Goal: Task Accomplishment & Management: Complete application form

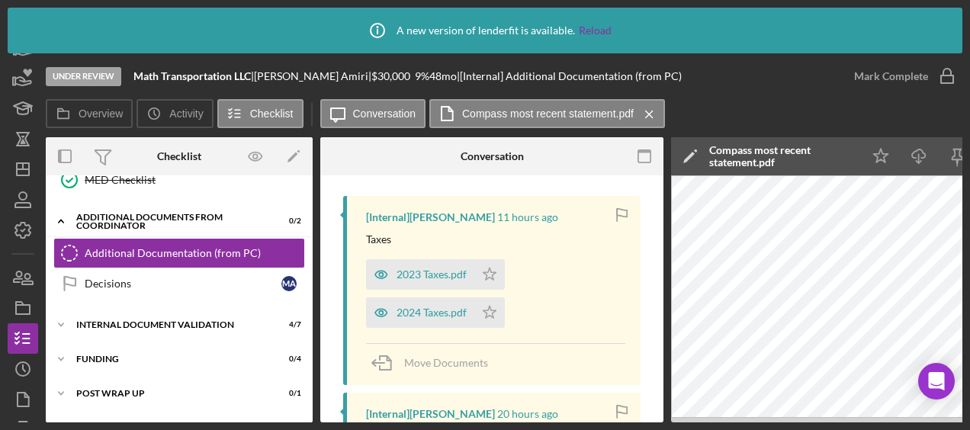
scroll to position [297, 0]
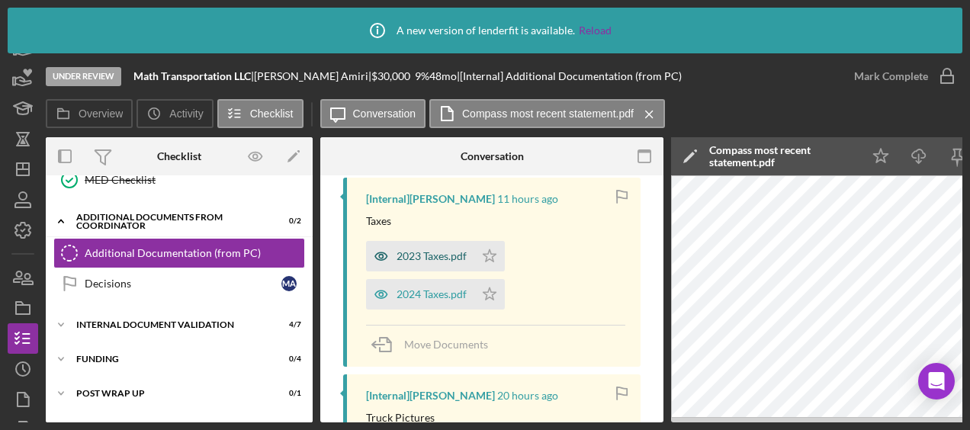
click at [421, 253] on div "2023 Taxes.pdf" at bounding box center [431, 256] width 70 height 12
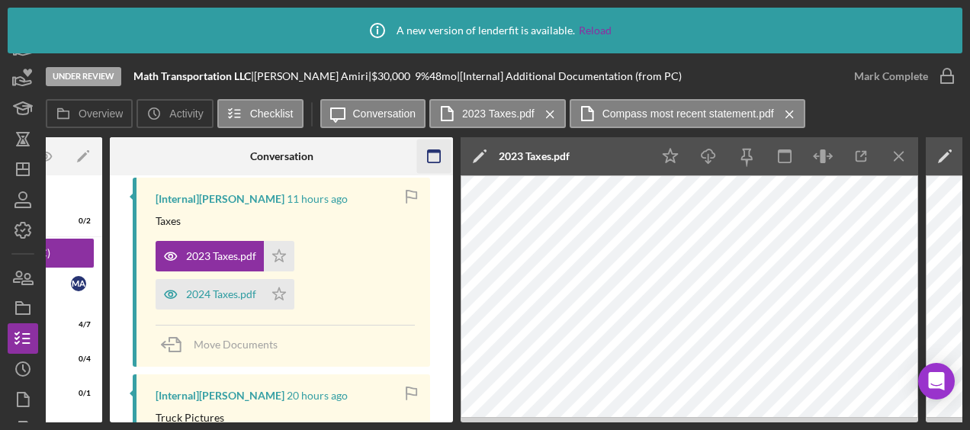
scroll to position [0, 234]
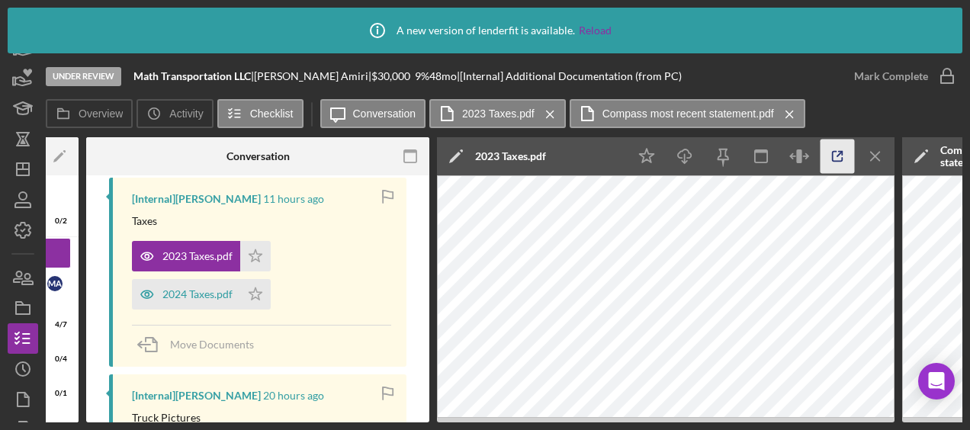
click at [845, 152] on icon "button" at bounding box center [837, 156] width 34 height 34
click at [195, 295] on div "2024 Taxes.pdf" at bounding box center [197, 294] width 70 height 12
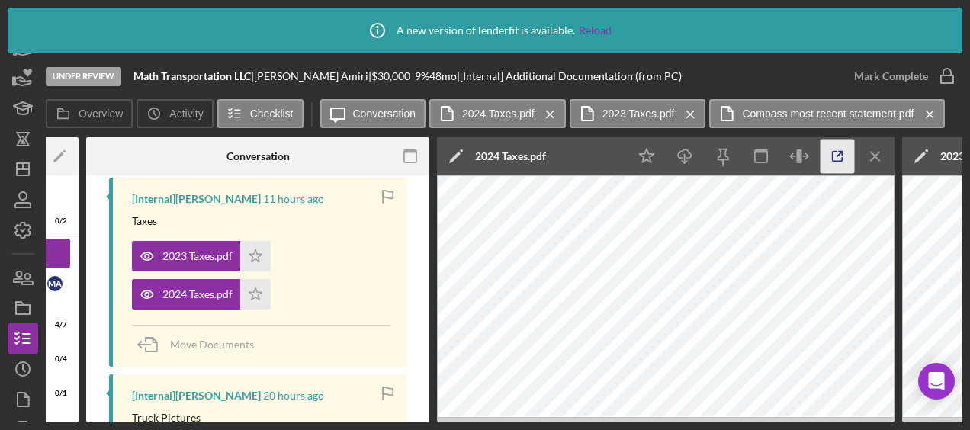
click at [848, 157] on icon "button" at bounding box center [837, 156] width 34 height 34
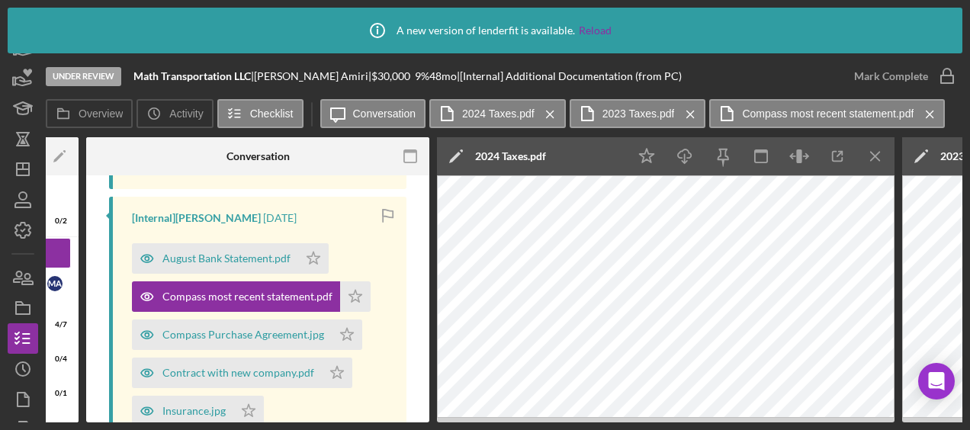
scroll to position [711, 0]
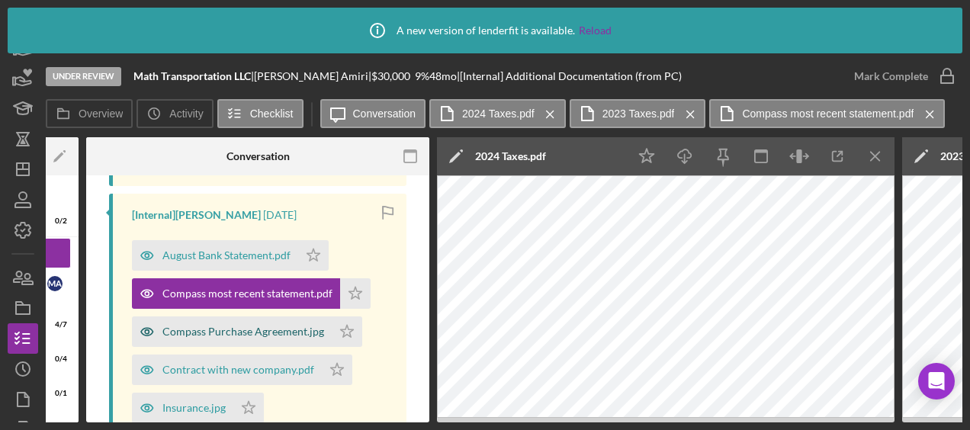
click at [244, 331] on div "Compass Purchase Agreement.jpg" at bounding box center [243, 331] width 162 height 12
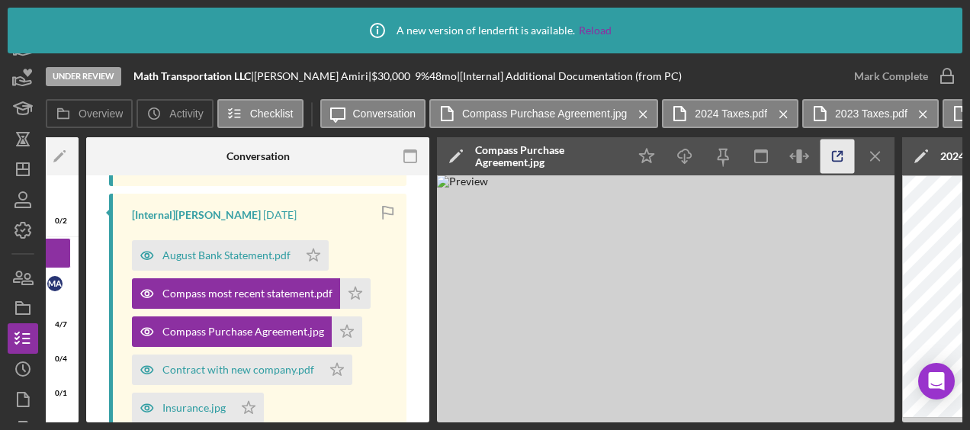
click at [841, 163] on icon "button" at bounding box center [837, 156] width 34 height 34
click at [285, 364] on div "Contract with new company.pdf" at bounding box center [238, 370] width 152 height 12
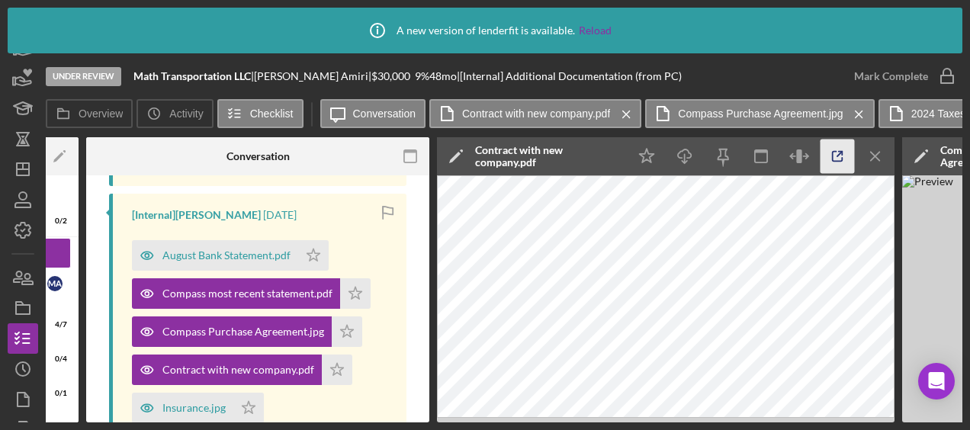
click at [844, 156] on icon "button" at bounding box center [837, 156] width 34 height 34
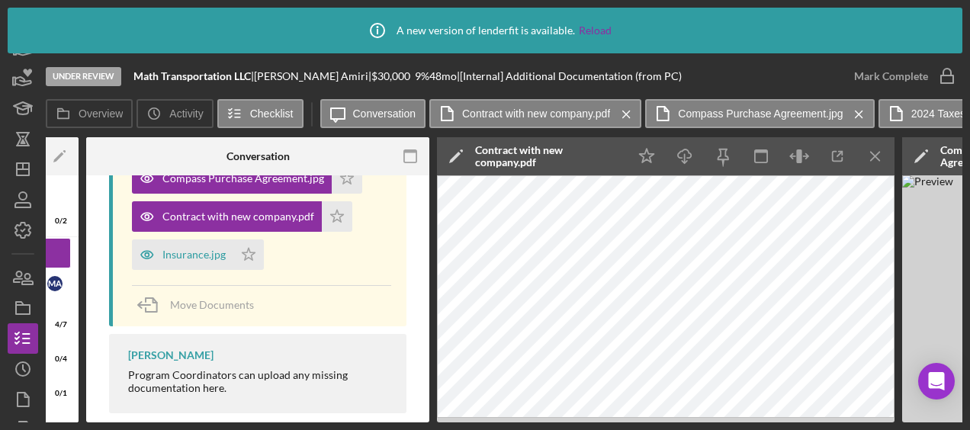
scroll to position [869, 0]
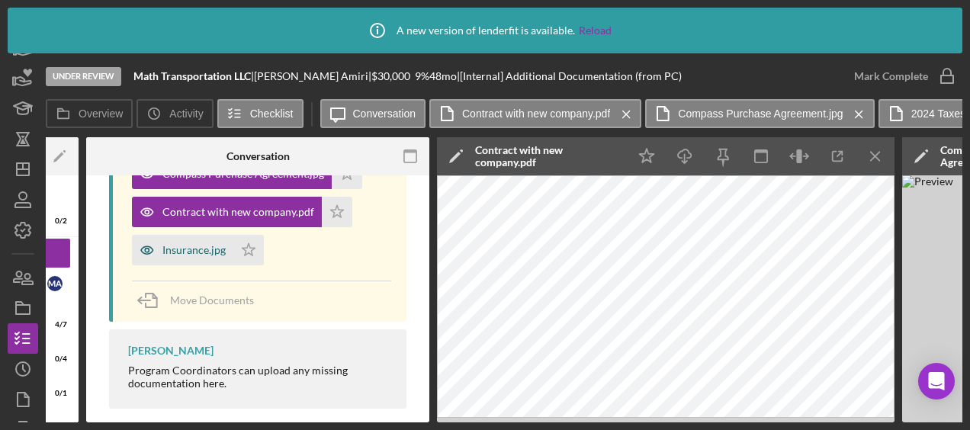
click at [194, 248] on div "Insurance.jpg" at bounding box center [193, 250] width 63 height 12
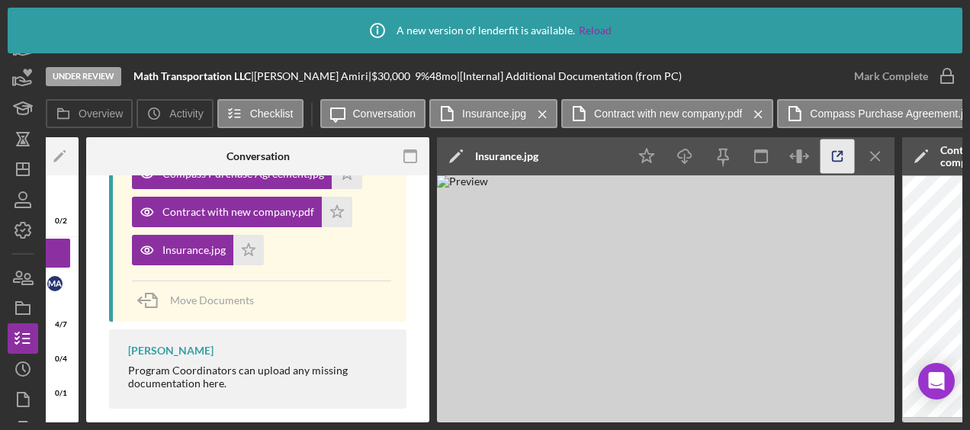
click at [832, 152] on icon "button" at bounding box center [837, 156] width 34 height 34
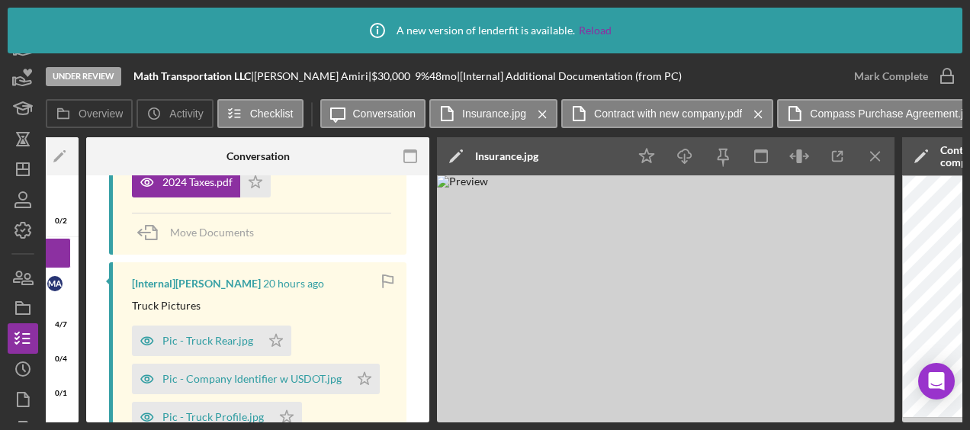
scroll to position [450, 0]
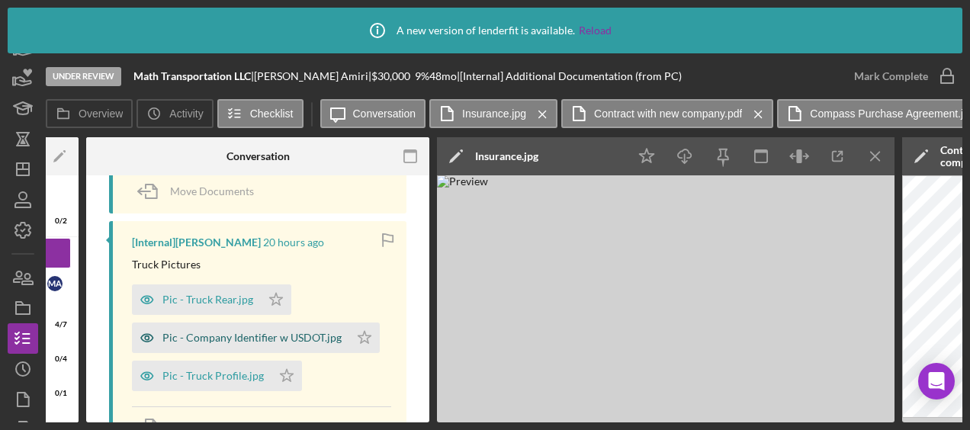
click at [238, 332] on div "Pic - Company Identifier w USDOT.jpg" at bounding box center [251, 338] width 179 height 12
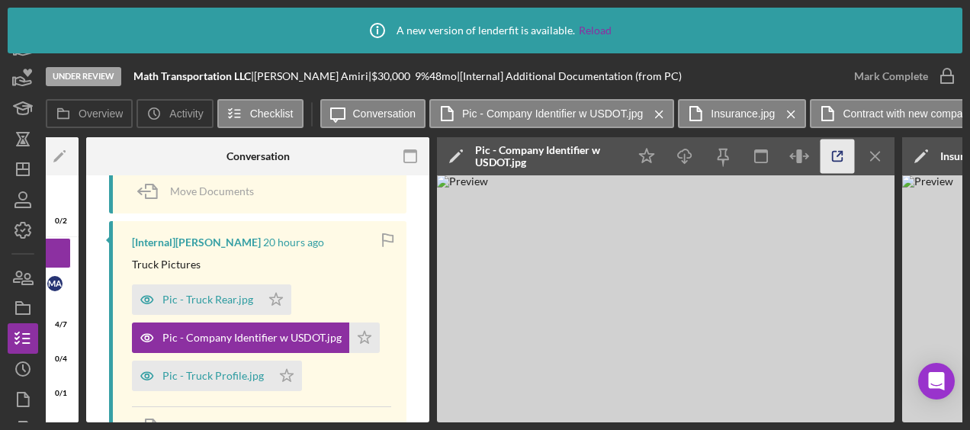
click at [840, 161] on icon "button" at bounding box center [837, 157] width 10 height 10
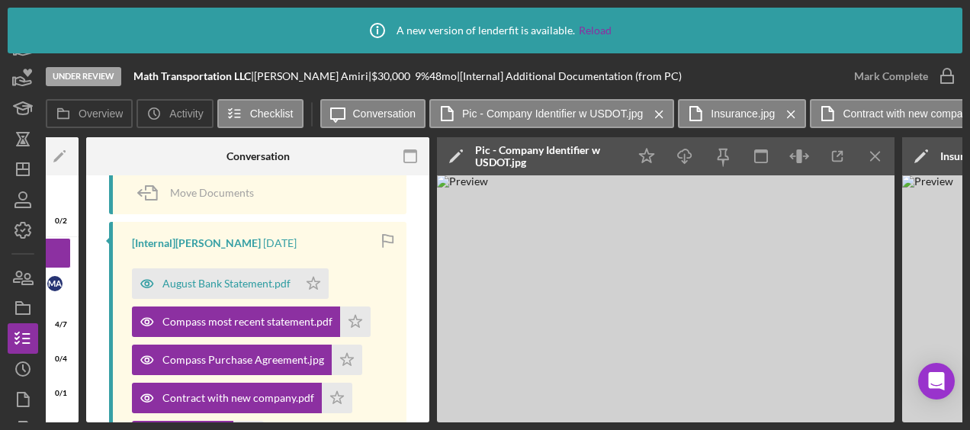
scroll to position [0, 0]
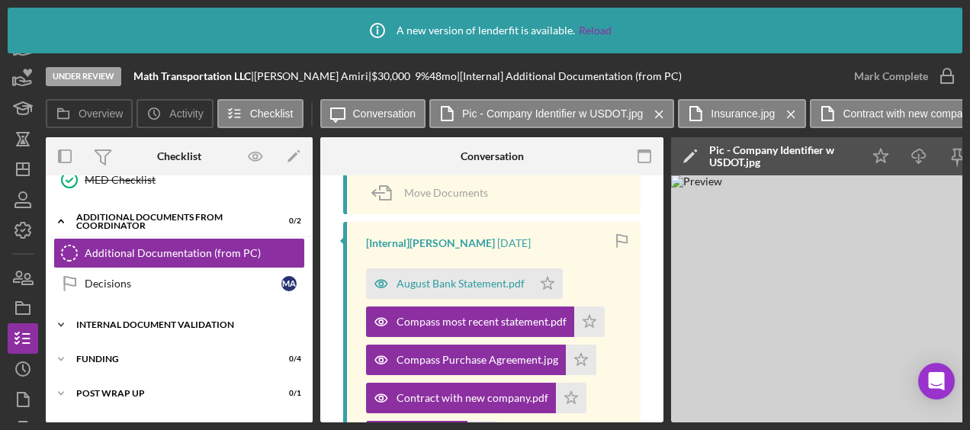
drag, startPoint x: 178, startPoint y: 322, endPoint x: 149, endPoint y: 316, distance: 29.0
click at [149, 320] on div "Internal Document Validation" at bounding box center [184, 324] width 217 height 9
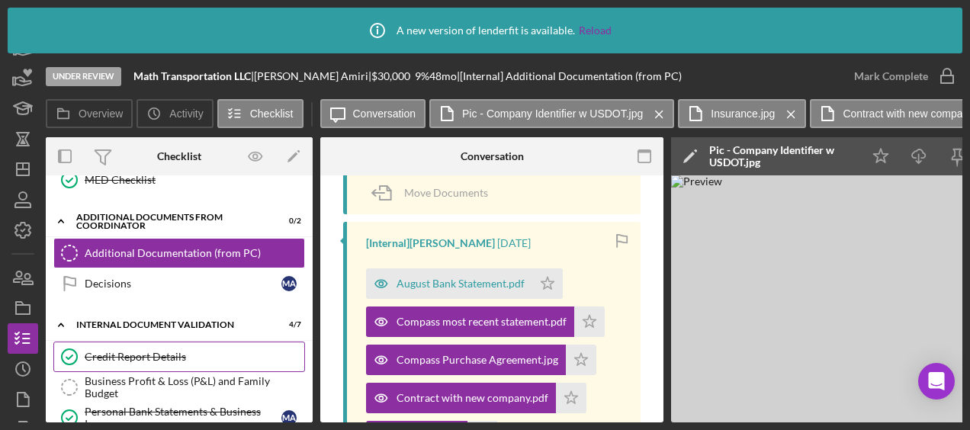
drag, startPoint x: 146, startPoint y: 350, endPoint x: 123, endPoint y: 351, distance: 22.9
click at [123, 351] on div "Credit Report Details" at bounding box center [195, 357] width 220 height 12
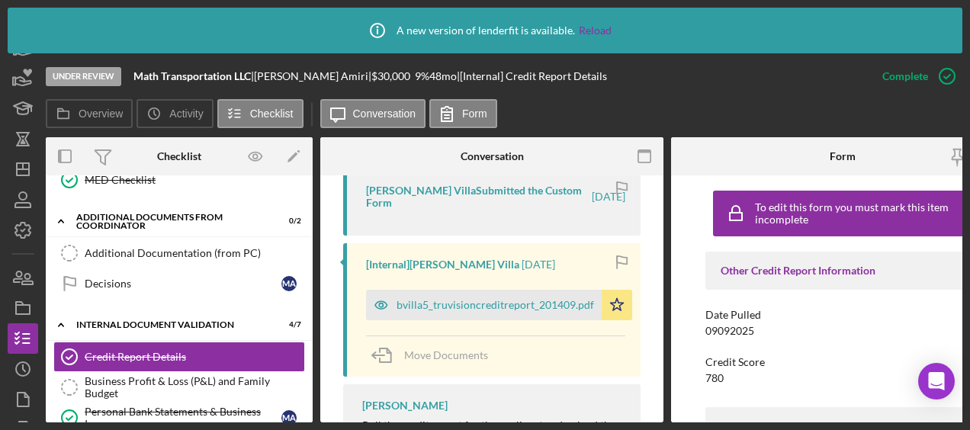
scroll to position [573, 0]
click at [491, 297] on div "bvilla5_truvisioncreditreport_201409.pdf" at bounding box center [494, 303] width 197 height 12
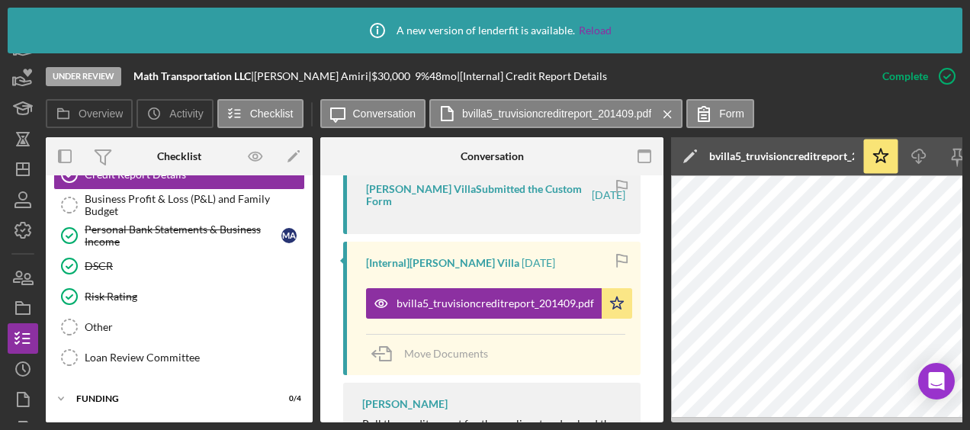
scroll to position [694, 0]
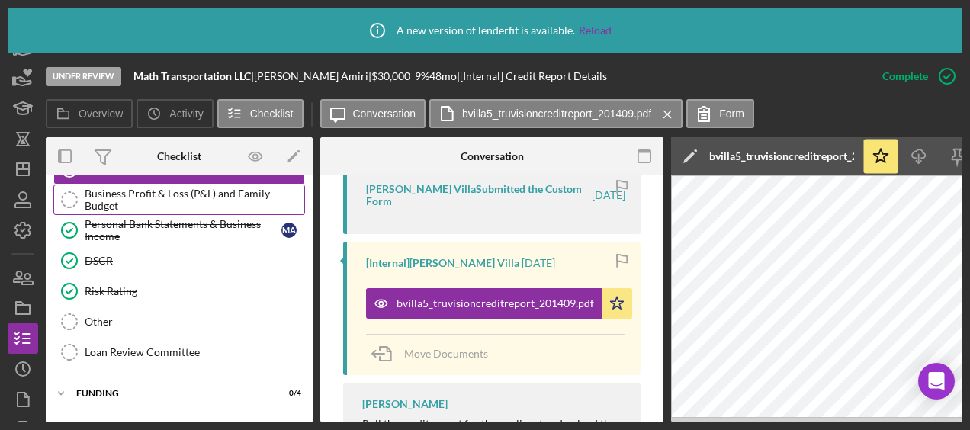
click at [168, 188] on div "Business Profit & Loss (P&L) and Family Budget" at bounding box center [195, 200] width 220 height 24
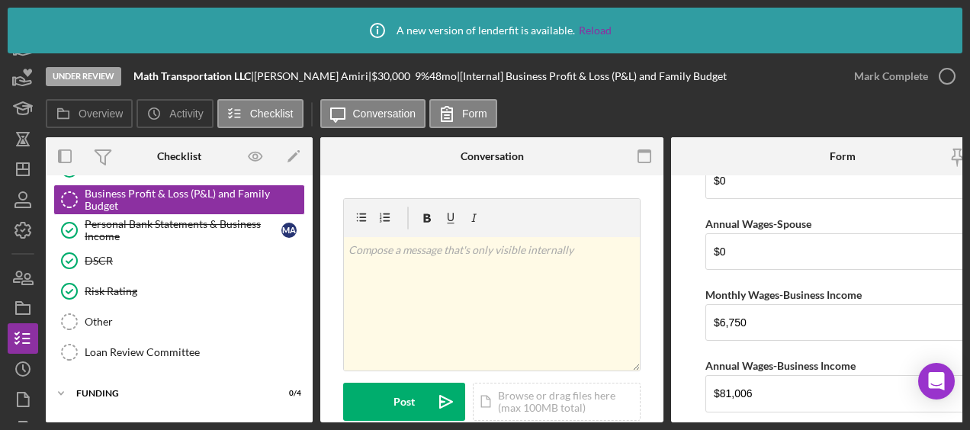
scroll to position [282, 0]
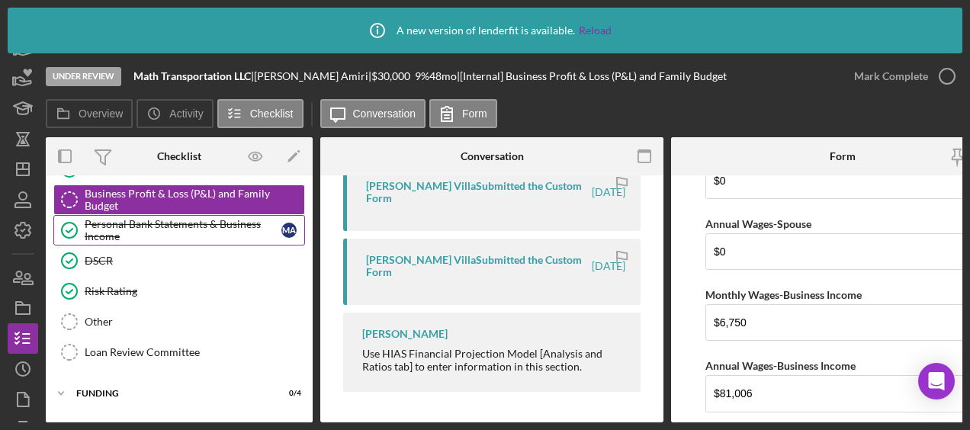
drag, startPoint x: 186, startPoint y: 210, endPoint x: 175, endPoint y: 213, distance: 11.1
click at [175, 218] on div "Personal Bank Statements & Business Income" at bounding box center [183, 230] width 197 height 24
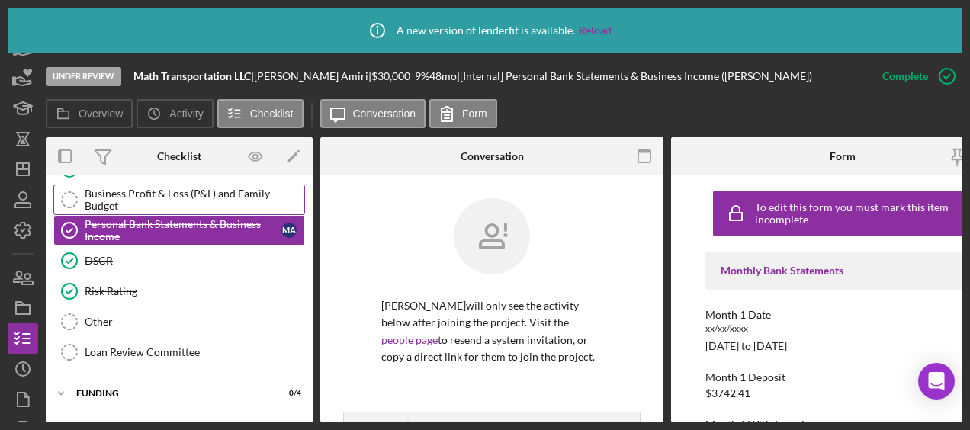
click at [165, 194] on div "Business Profit & Loss (P&L) and Family Budget" at bounding box center [195, 200] width 220 height 24
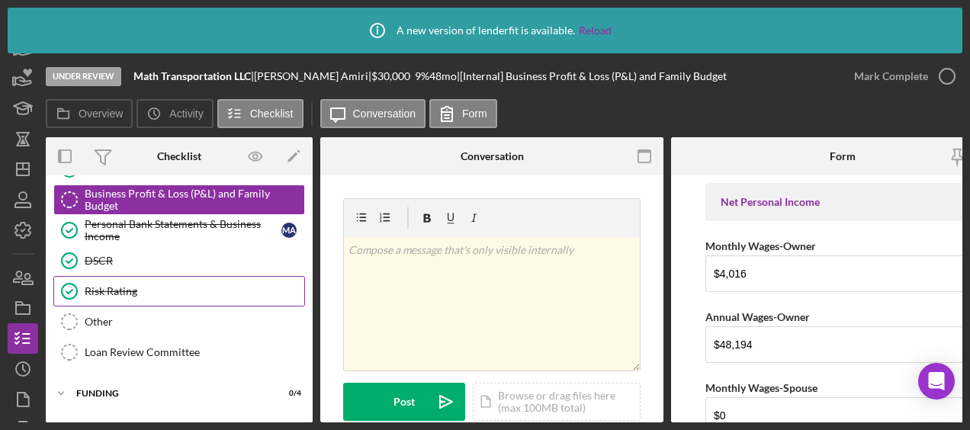
click at [146, 285] on div "Risk Rating" at bounding box center [195, 291] width 220 height 12
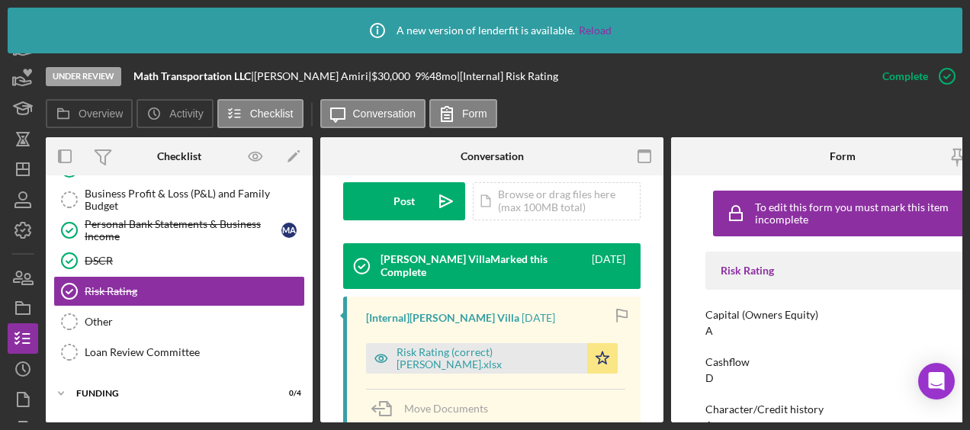
scroll to position [447, 0]
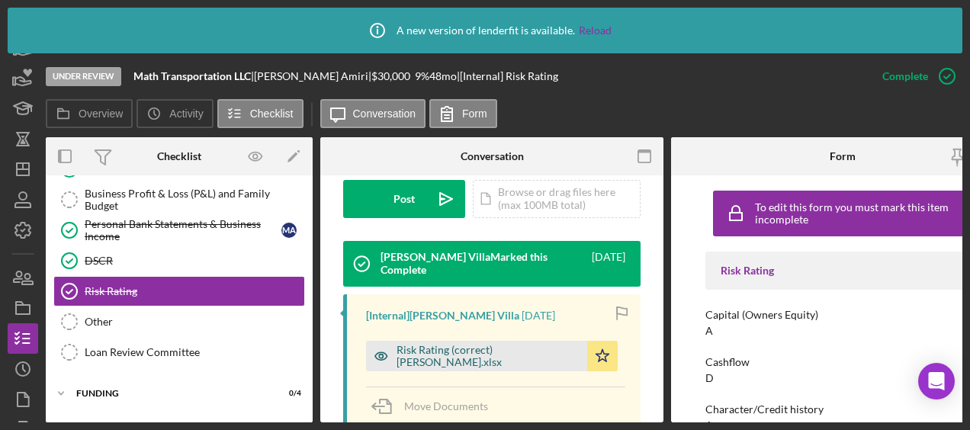
click at [441, 344] on div "Risk Rating (correct) Mohammad Hassan Amiri.xlsx" at bounding box center [487, 356] width 183 height 24
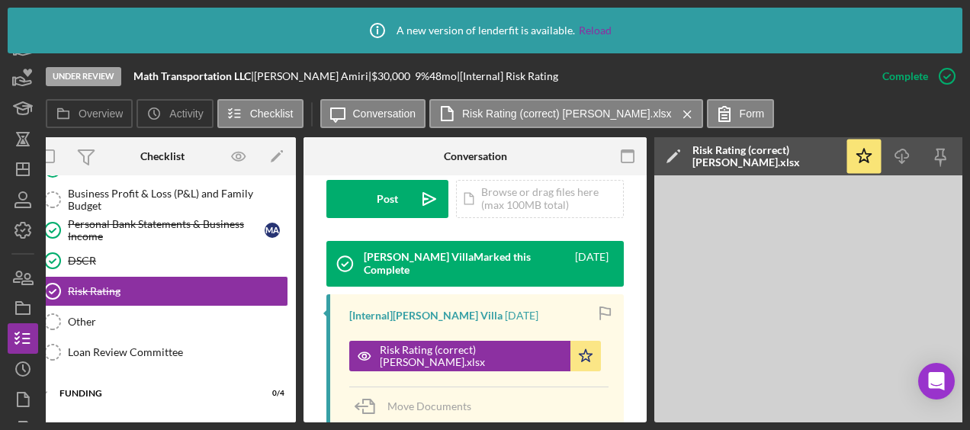
scroll to position [0, 16]
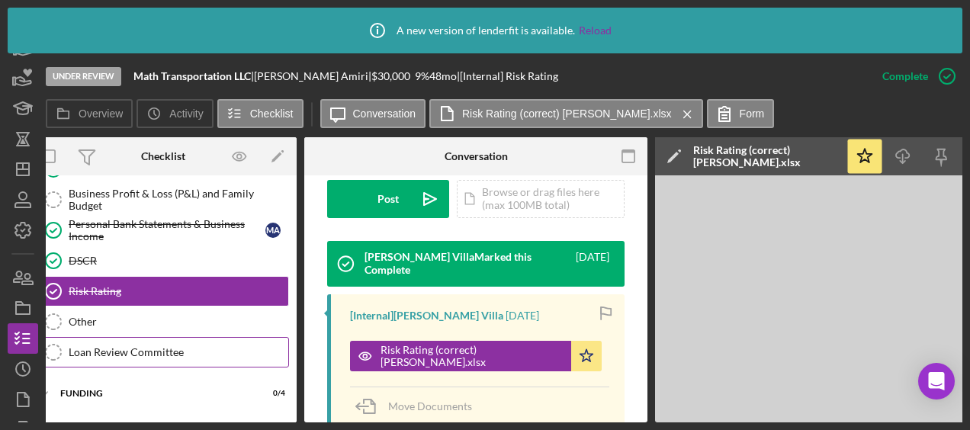
click at [168, 346] on div "Loan Review Committee" at bounding box center [179, 352] width 220 height 12
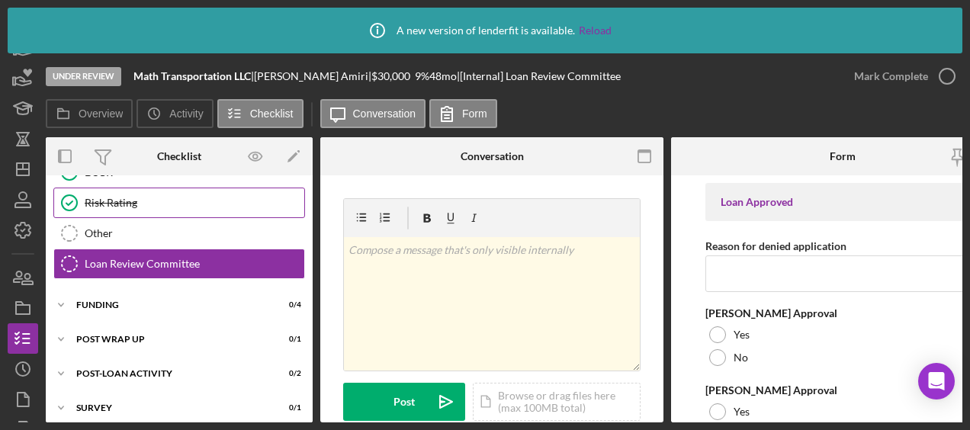
scroll to position [781, 0]
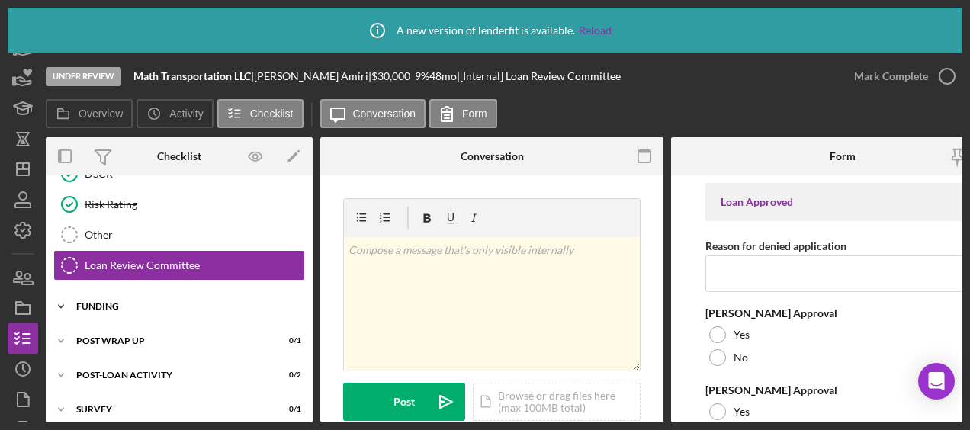
drag, startPoint x: 139, startPoint y: 280, endPoint x: 110, endPoint y: 293, distance: 31.7
click at [110, 302] on div "Funding" at bounding box center [184, 306] width 217 height 9
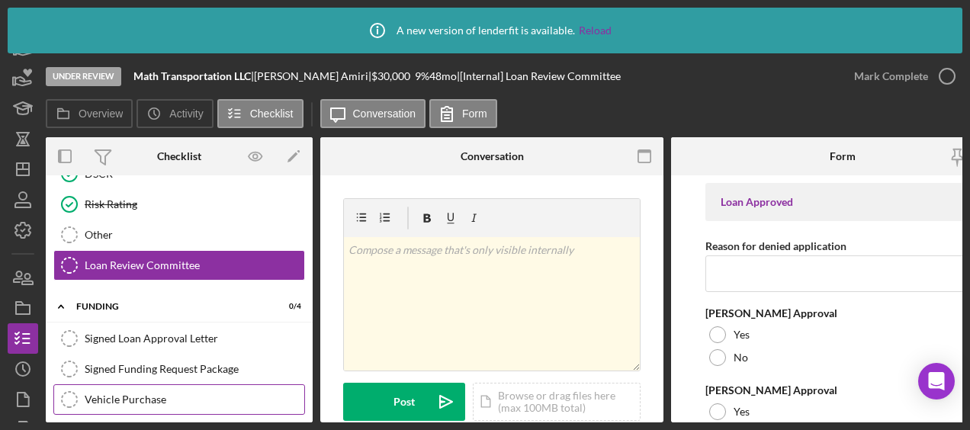
drag, startPoint x: 143, startPoint y: 385, endPoint x: 128, endPoint y: 383, distance: 15.4
click at [128, 393] on div "Vehicle Purchase" at bounding box center [195, 399] width 220 height 12
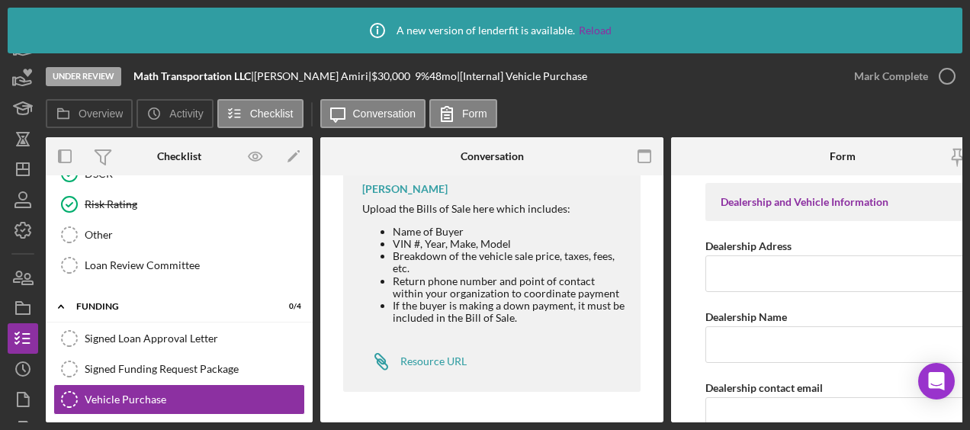
scroll to position [280, 0]
drag, startPoint x: 137, startPoint y: 363, endPoint x: 117, endPoint y: 352, distance: 22.5
click at [117, 363] on div "Signed Funding Request Package" at bounding box center [195, 369] width 220 height 12
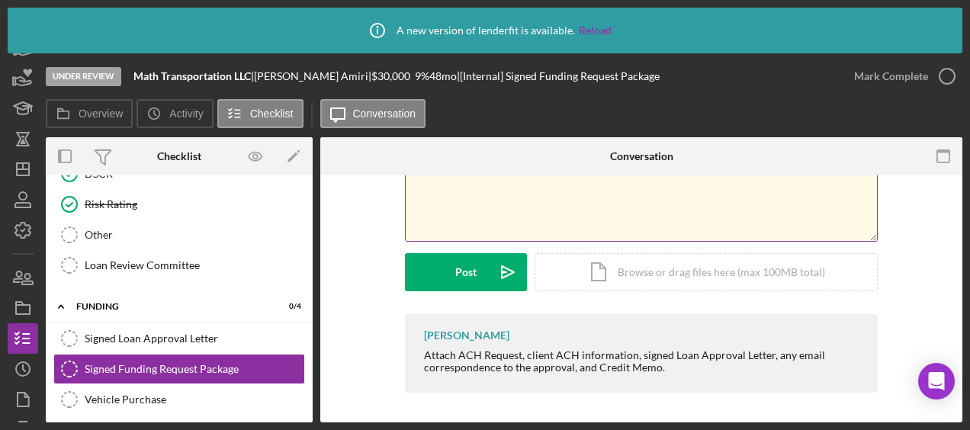
scroll to position [160, 0]
click at [499, 345] on div "Stephany Rojo Attach ACH Request, client ACH information, signed Loan Approval …" at bounding box center [641, 353] width 473 height 79
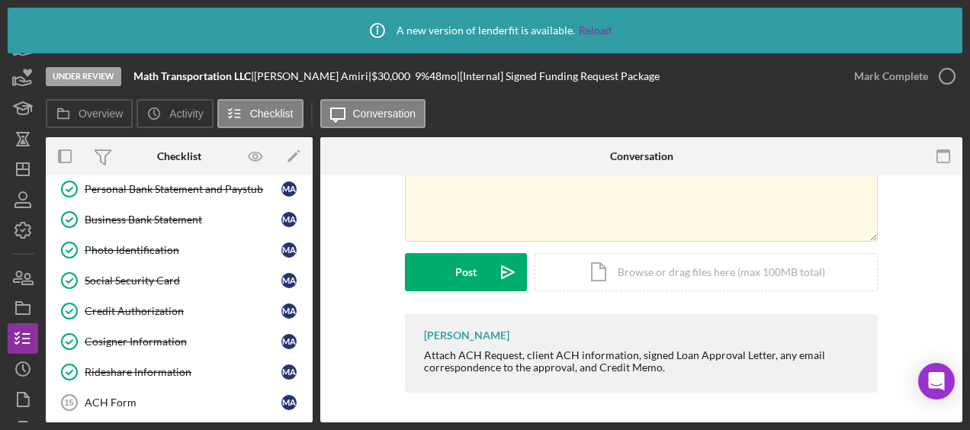
scroll to position [249, 0]
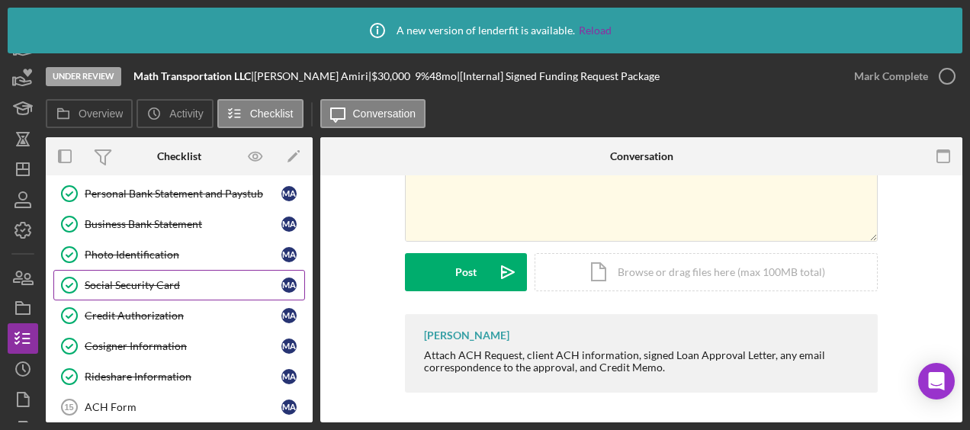
click at [133, 283] on div "Social Security Card" at bounding box center [183, 285] width 197 height 12
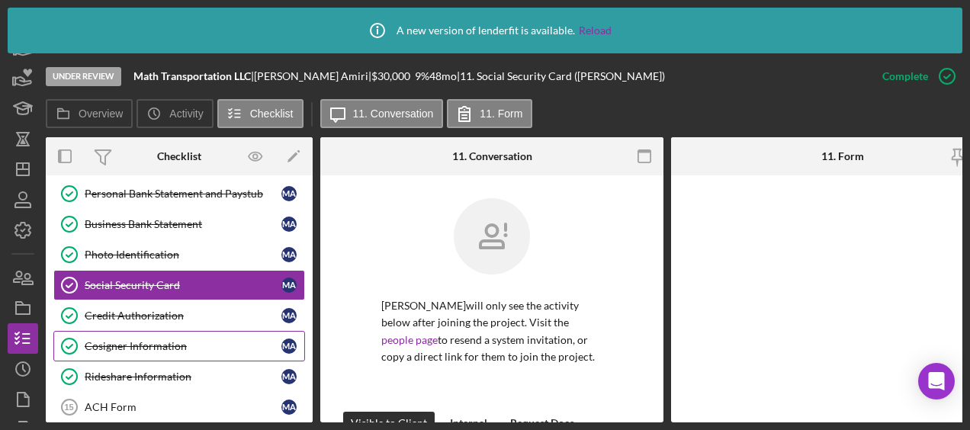
click at [133, 340] on div "Cosigner Information" at bounding box center [183, 346] width 197 height 12
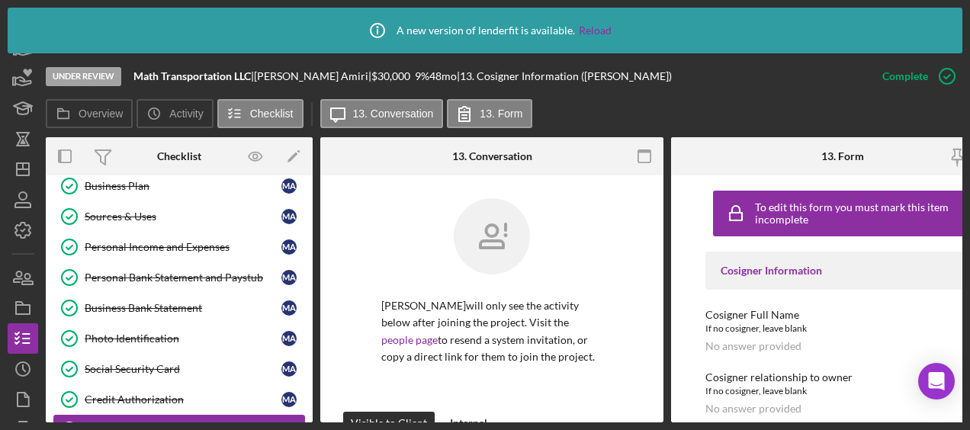
scroll to position [164, 0]
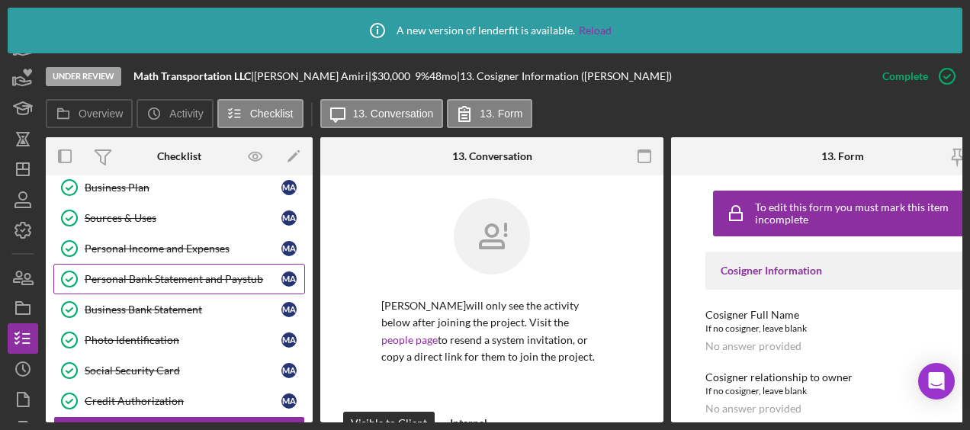
click at [146, 281] on div "Personal Bank Statement and Paystub" at bounding box center [183, 279] width 197 height 12
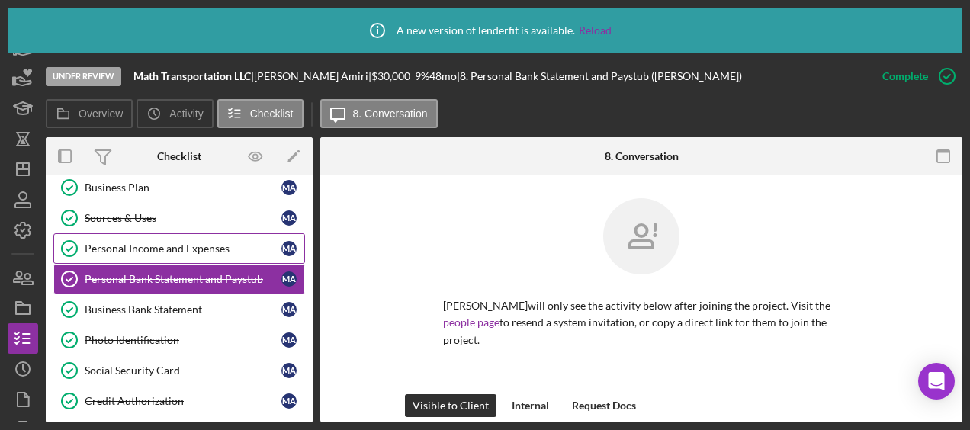
click at [146, 255] on link "Personal Income and Expenses Personal Income and Expenses M A" at bounding box center [179, 248] width 252 height 30
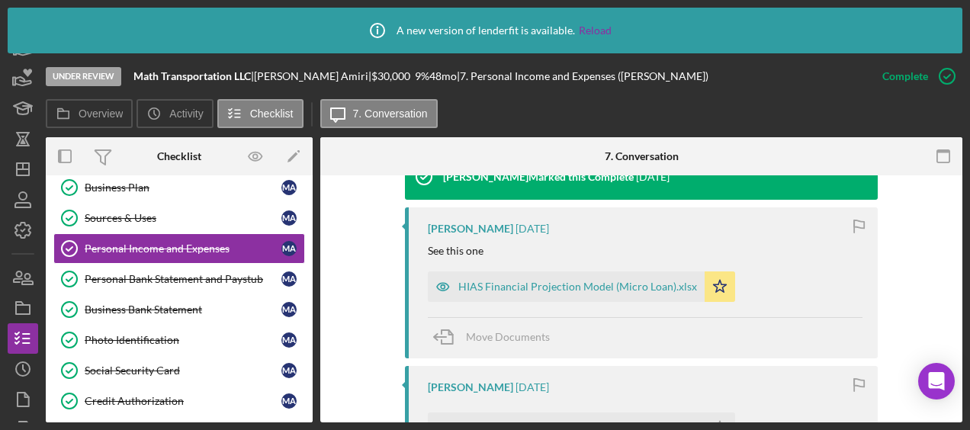
scroll to position [546, 0]
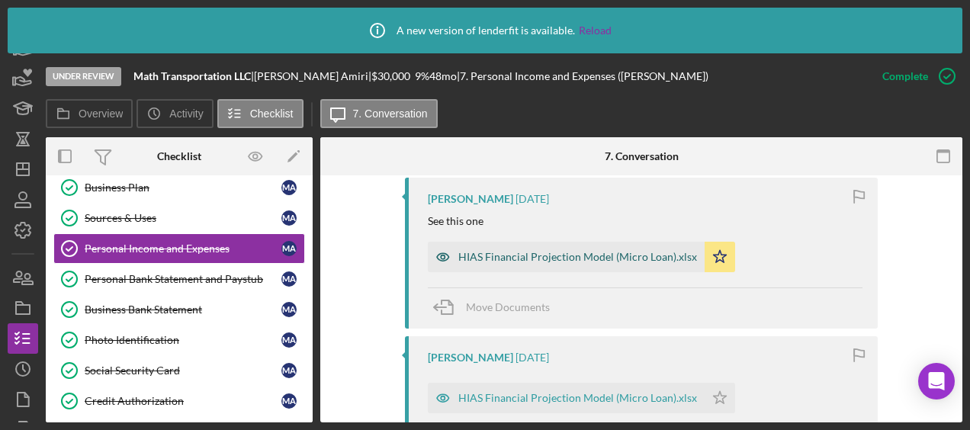
click at [508, 255] on div "HIAS Financial Projection Model (Micro Loan).xlsx" at bounding box center [577, 257] width 239 height 12
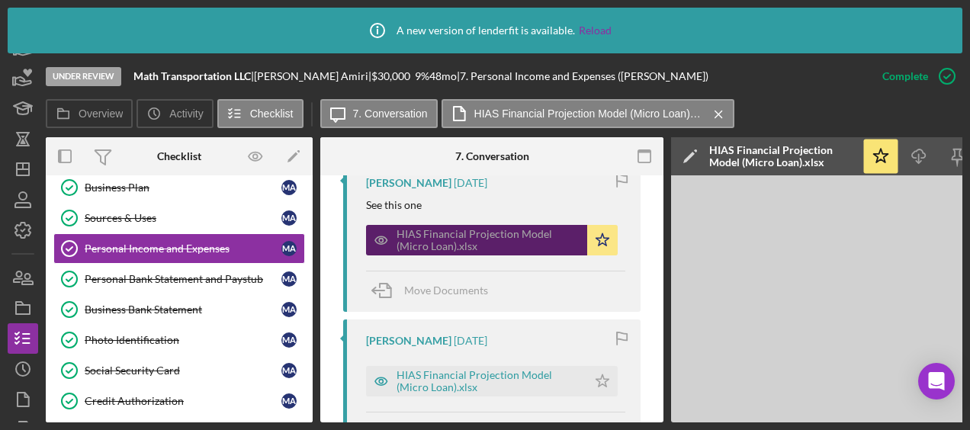
scroll to position [0, 166]
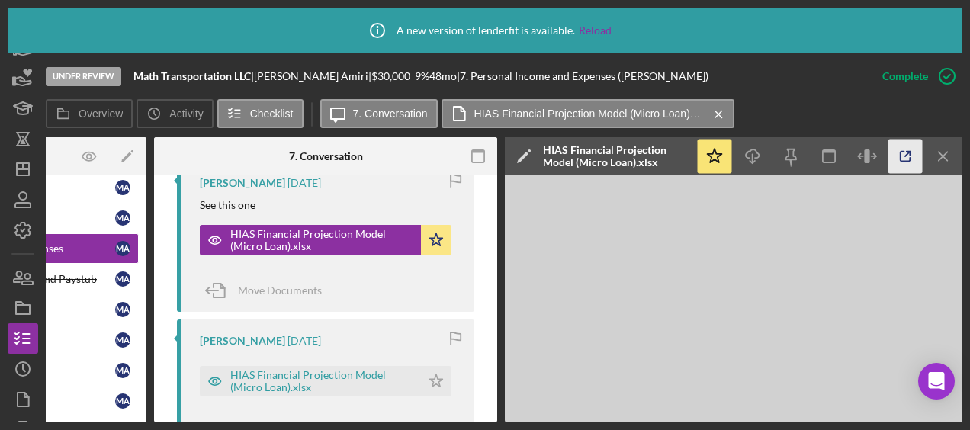
click at [910, 151] on icon "button" at bounding box center [905, 156] width 34 height 34
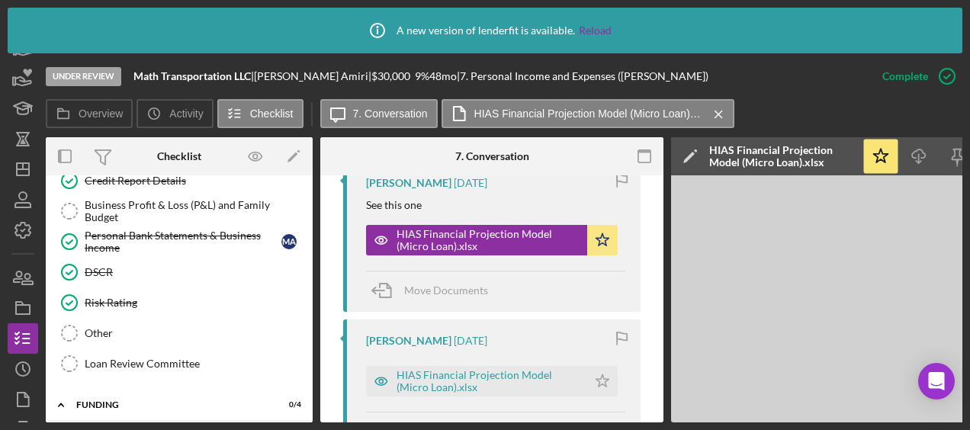
scroll to position [694, 0]
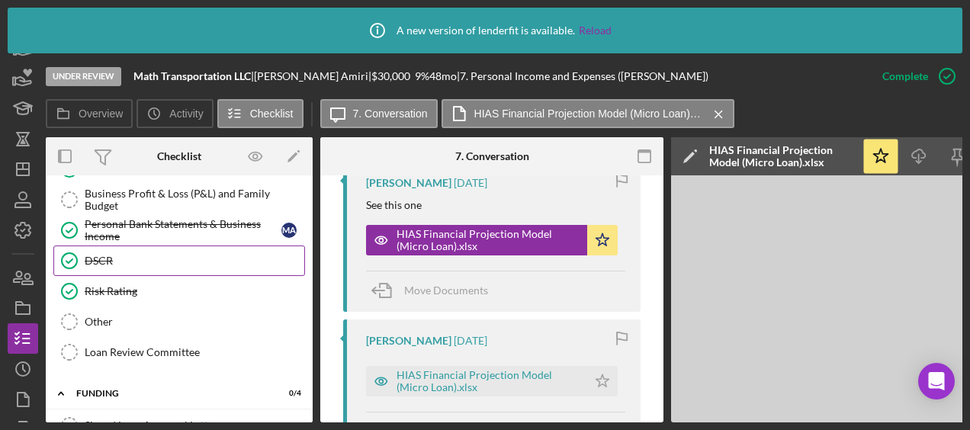
click at [132, 245] on link "DSCR DSCR" at bounding box center [179, 260] width 252 height 30
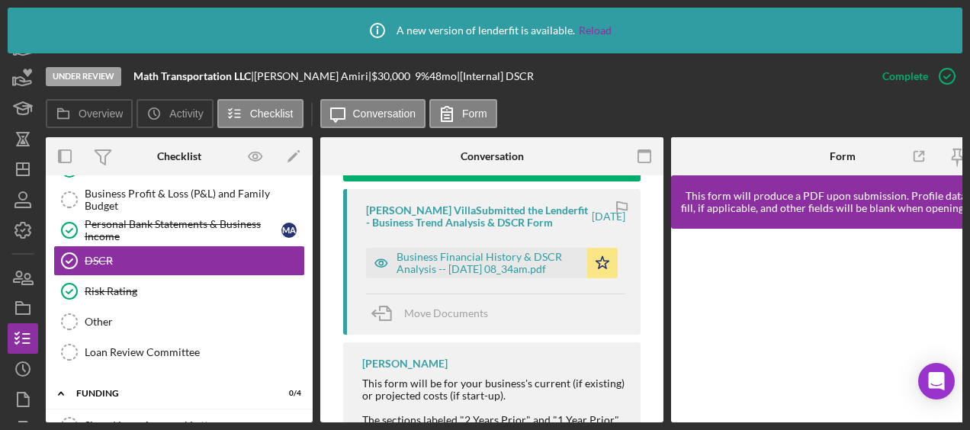
scroll to position [549, 0]
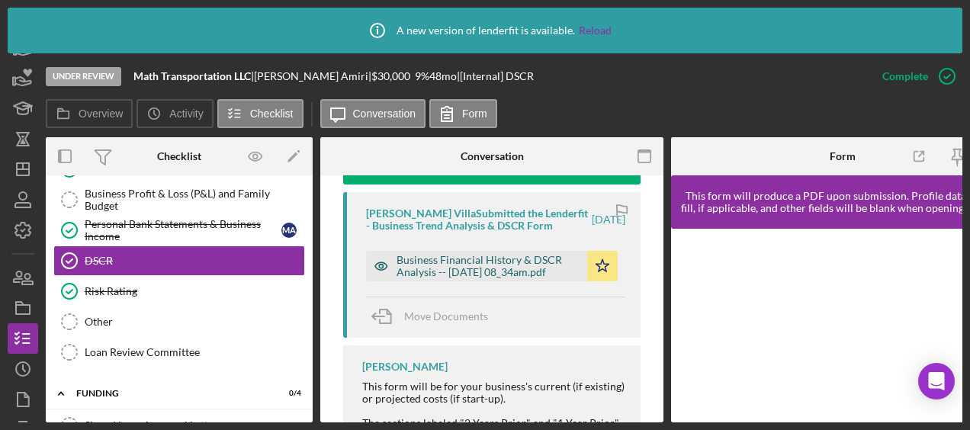
click at [483, 259] on div "Business Financial History & DSCR Analysis -- [DATE] 08_34am.pdf" at bounding box center [487, 266] width 183 height 24
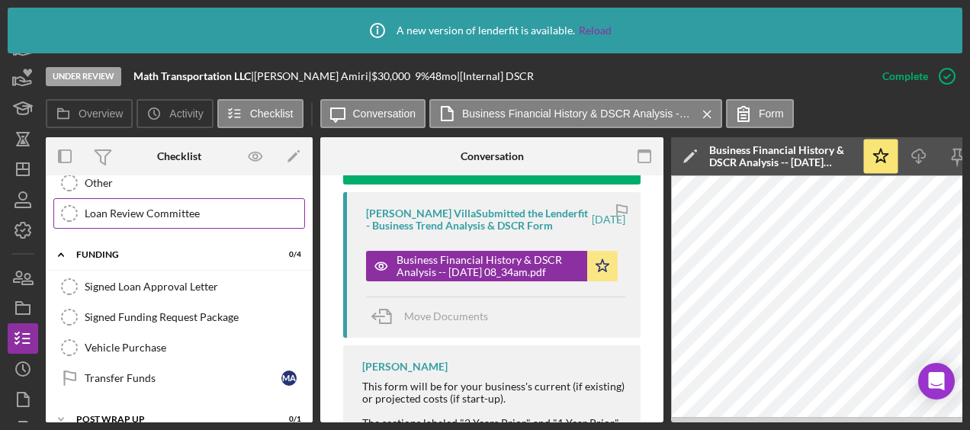
scroll to position [832, 0]
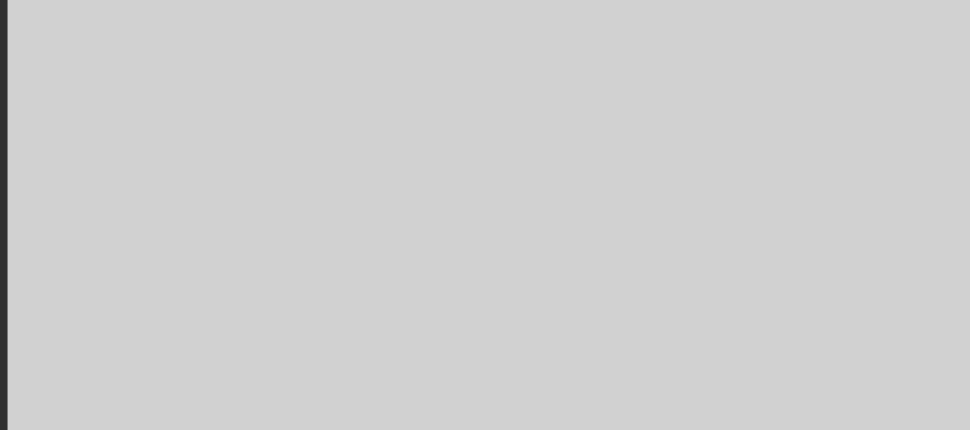
drag, startPoint x: 699, startPoint y: 174, endPoint x: 704, endPoint y: 204, distance: 31.0
drag, startPoint x: 704, startPoint y: 204, endPoint x: 701, endPoint y: 196, distance: 9.2
click at [701, 196] on img at bounding box center [660, 251] width 604 height 342
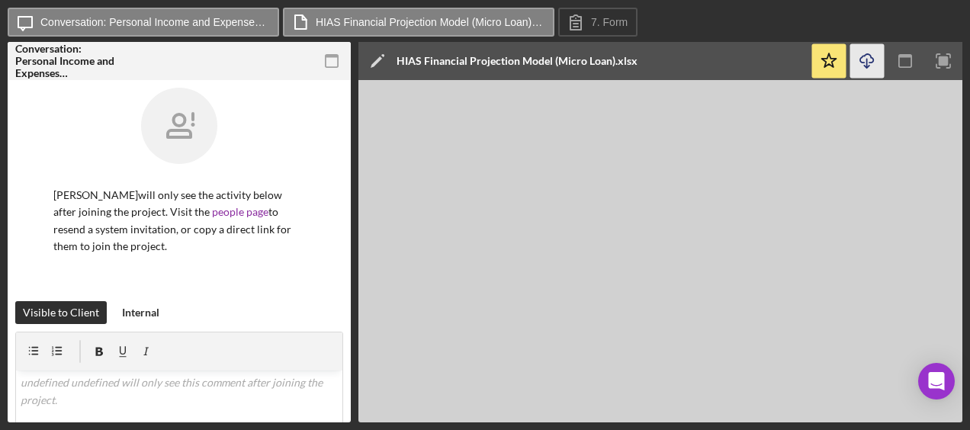
click at [867, 69] on icon "Icon/Download" at bounding box center [867, 61] width 34 height 34
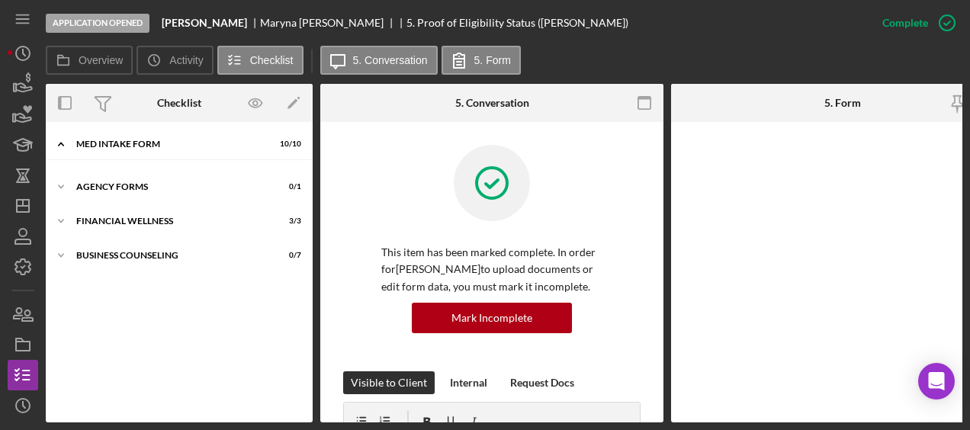
scroll to position [26, 0]
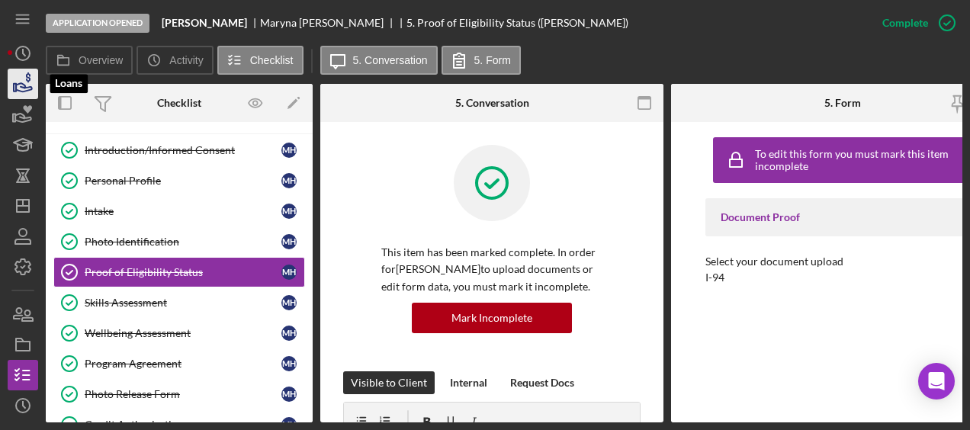
click at [24, 86] on icon "button" at bounding box center [23, 84] width 38 height 38
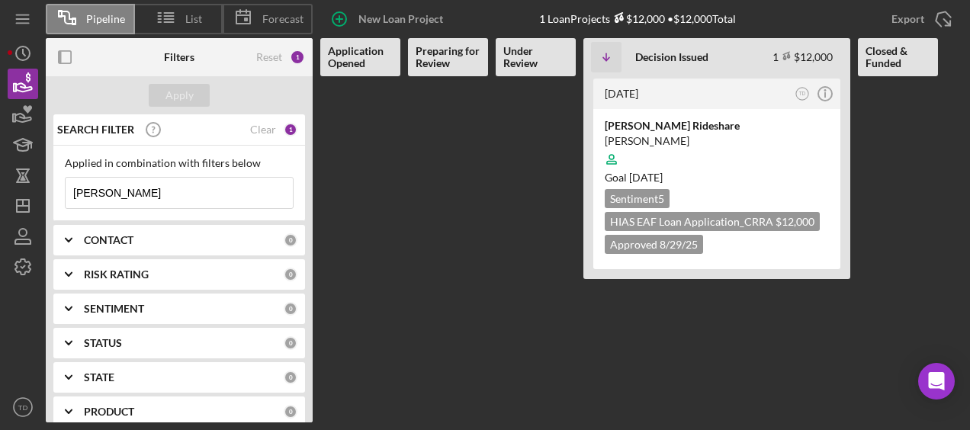
drag, startPoint x: 157, startPoint y: 198, endPoint x: -27, endPoint y: 200, distance: 183.7
click at [0, 200] on html "Pipeline List Forecast New Loan Project 1 Loan Projects $12,000 • $12,000 Total…" at bounding box center [485, 215] width 970 height 430
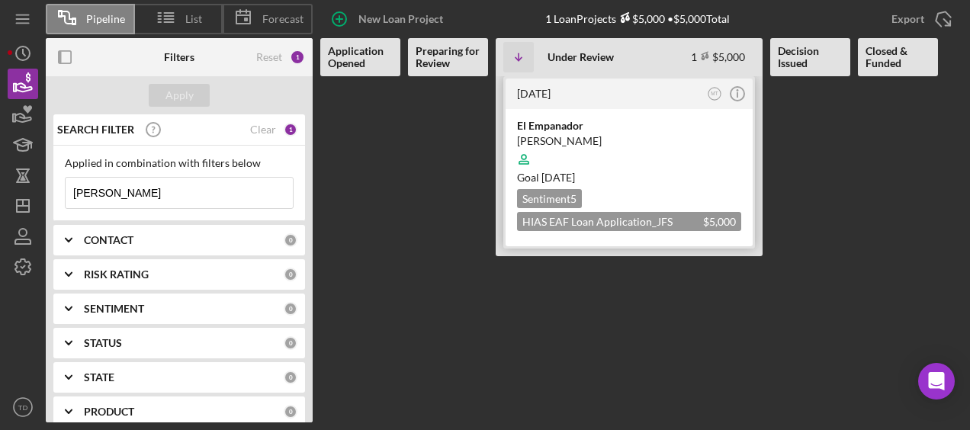
type input "[PERSON_NAME]"
click at [537, 129] on div "El Empanador" at bounding box center [629, 125] width 224 height 15
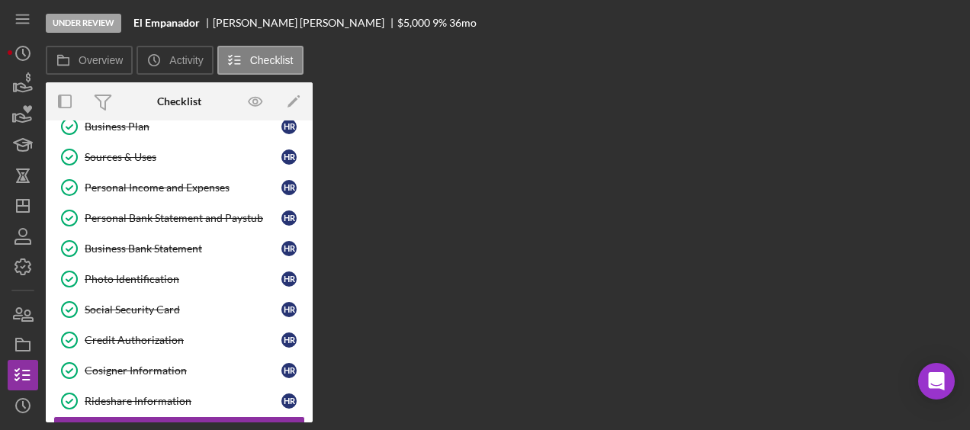
scroll to position [322, 0]
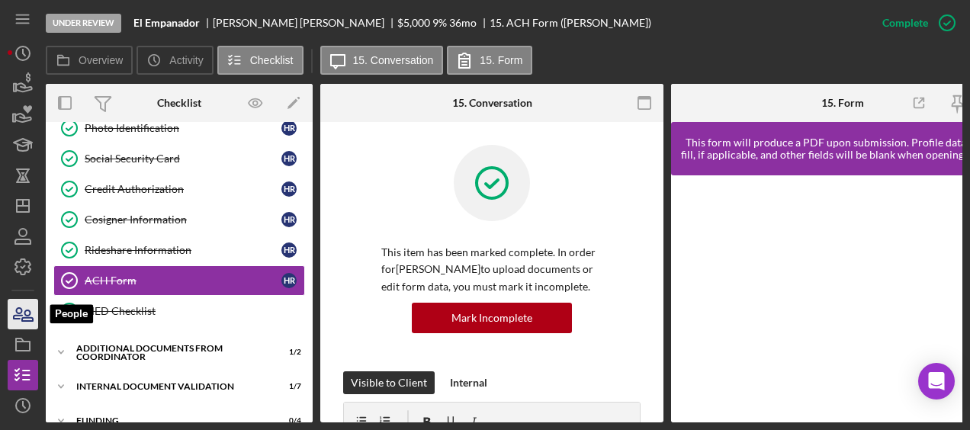
click at [34, 316] on icon "button" at bounding box center [23, 314] width 38 height 38
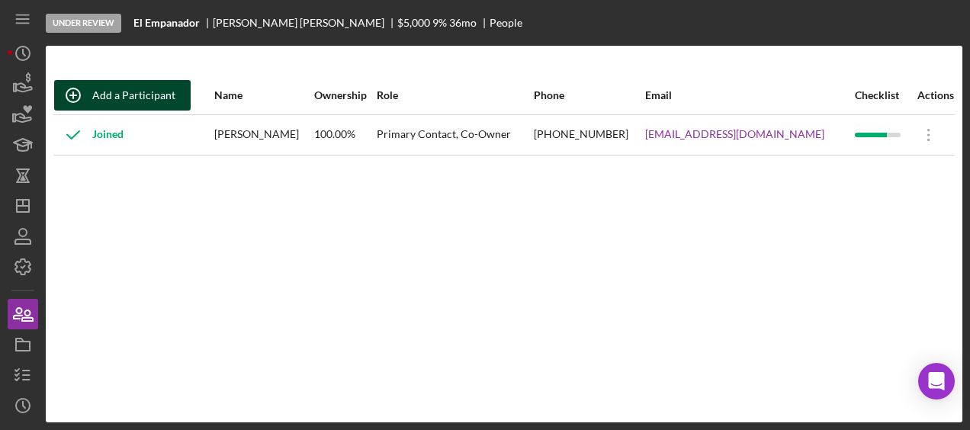
click at [130, 96] on div "Add a Participant" at bounding box center [133, 95] width 83 height 30
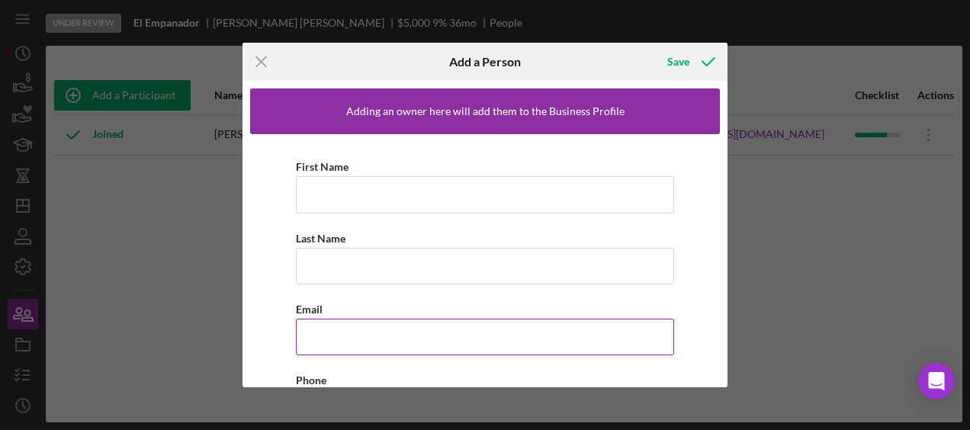
scroll to position [227, 0]
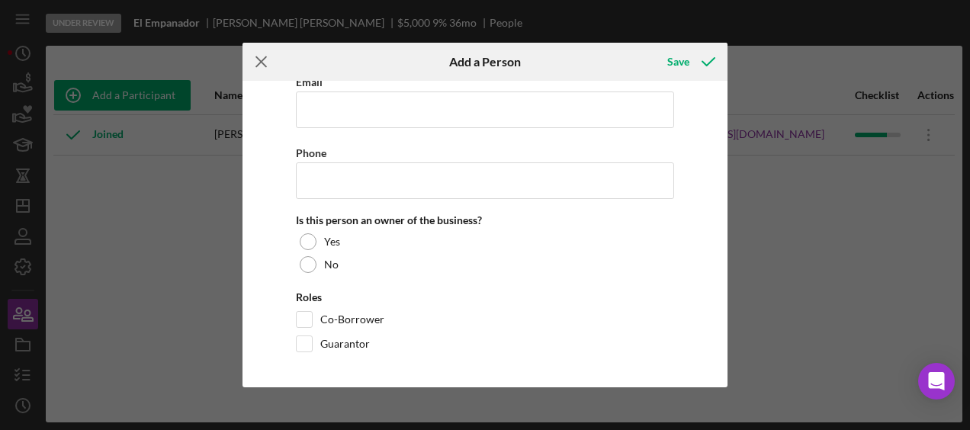
click at [268, 56] on icon "Icon/Menu Close" at bounding box center [261, 62] width 38 height 38
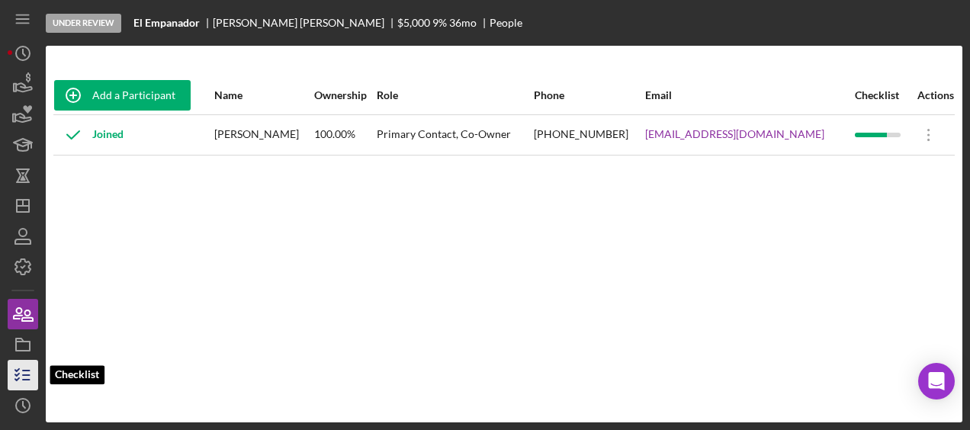
click at [26, 369] on icon "button" at bounding box center [23, 375] width 38 height 38
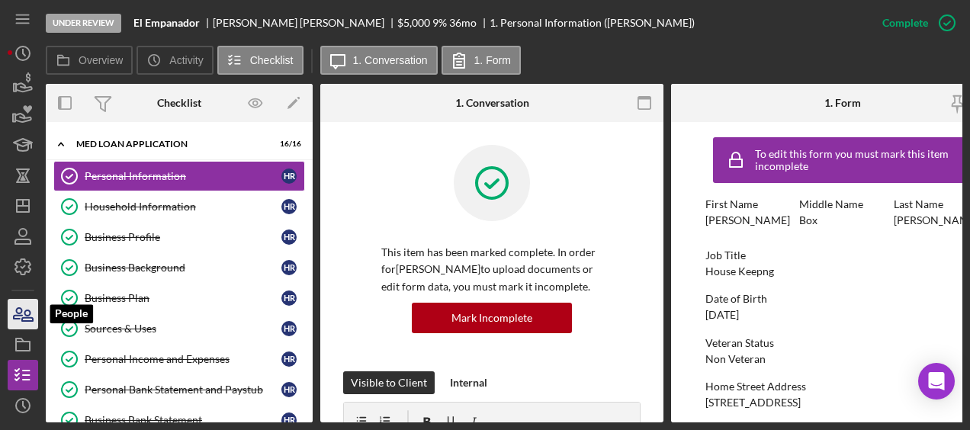
click at [24, 320] on icon "button" at bounding box center [27, 315] width 11 height 11
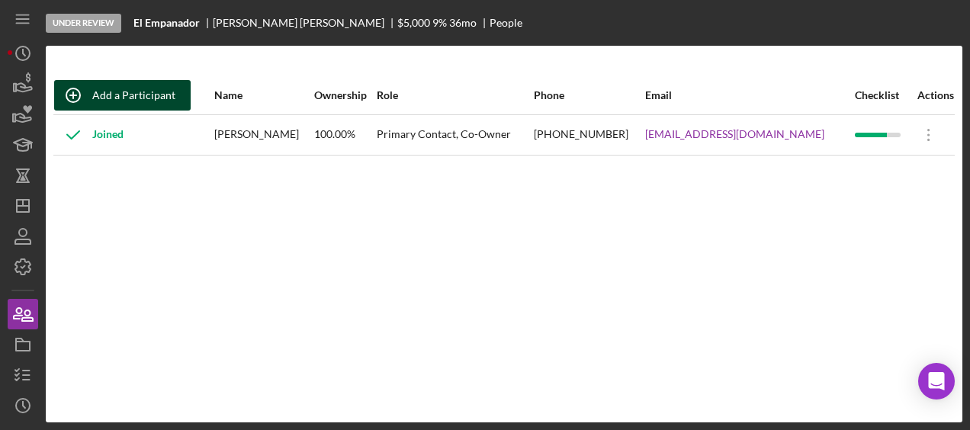
click at [139, 94] on div "Add a Participant" at bounding box center [133, 95] width 83 height 30
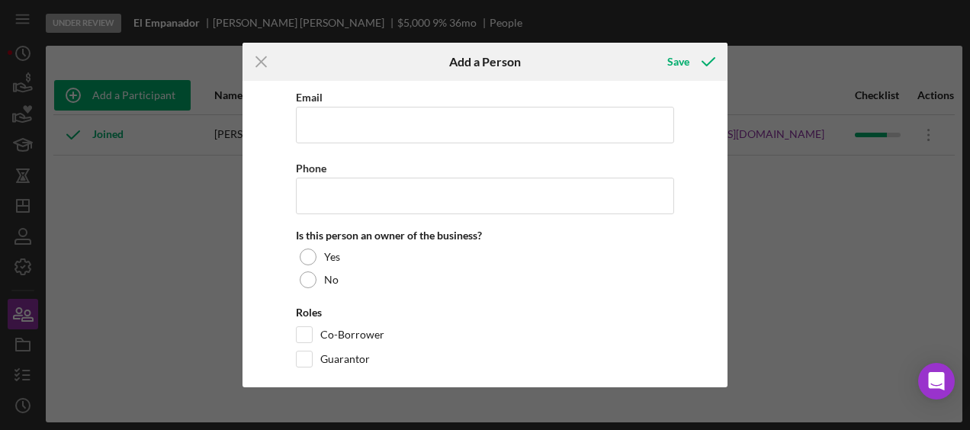
scroll to position [227, 0]
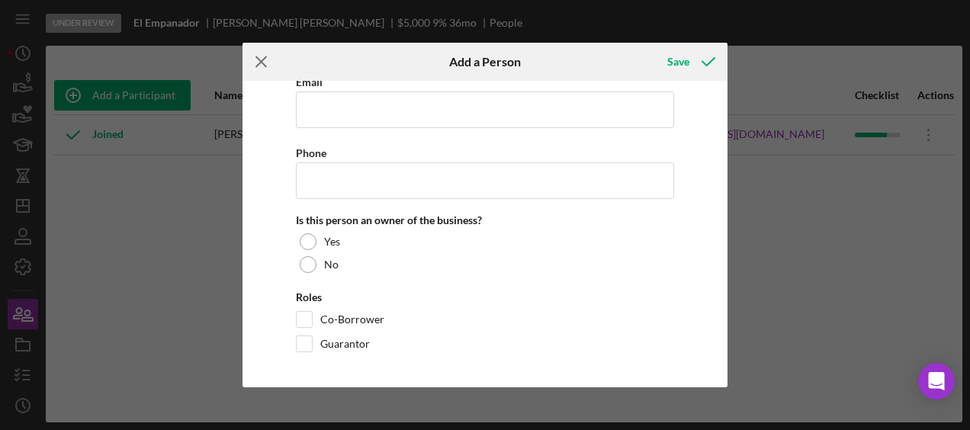
click at [265, 58] on line at bounding box center [261, 62] width 10 height 10
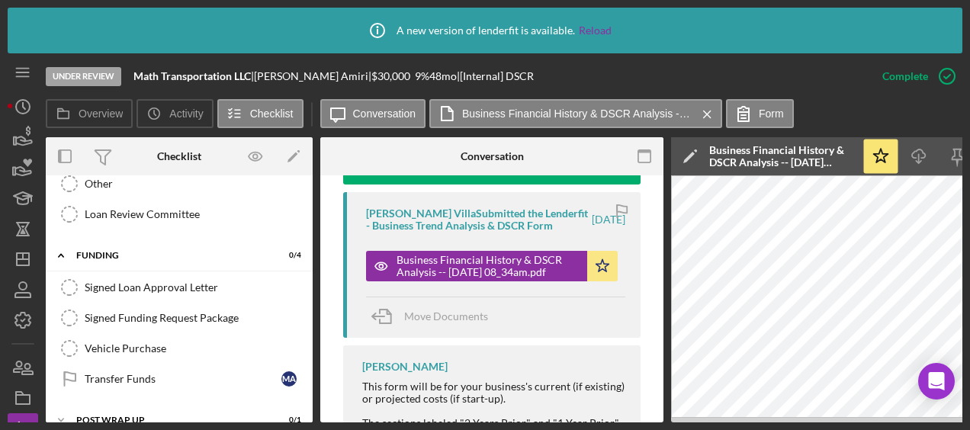
scroll to position [90, 0]
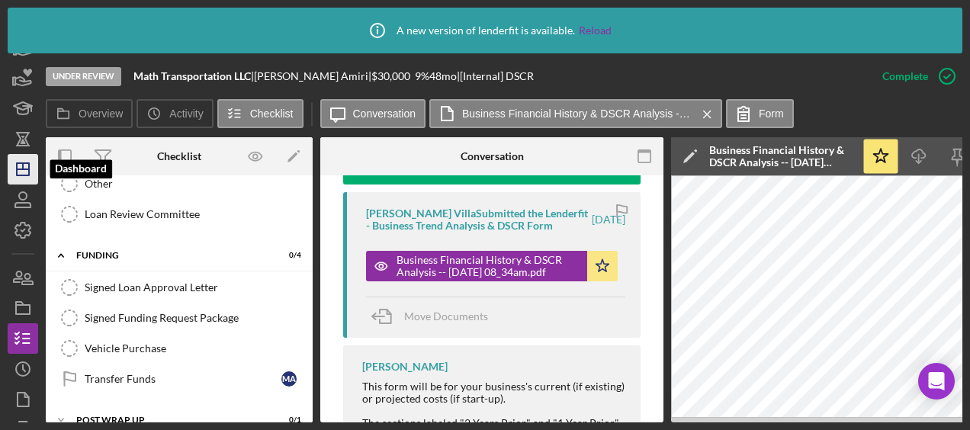
click at [24, 178] on icon "Icon/Dashboard" at bounding box center [23, 169] width 38 height 38
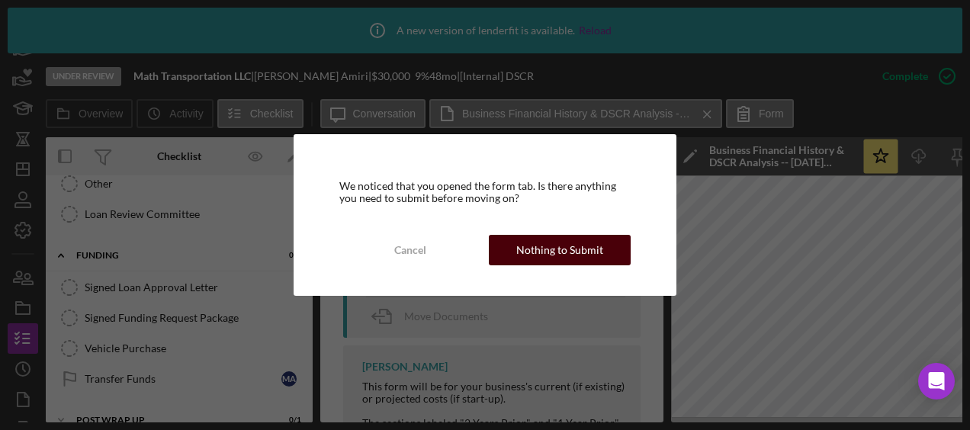
click at [579, 245] on div "Nothing to Submit" at bounding box center [559, 250] width 87 height 30
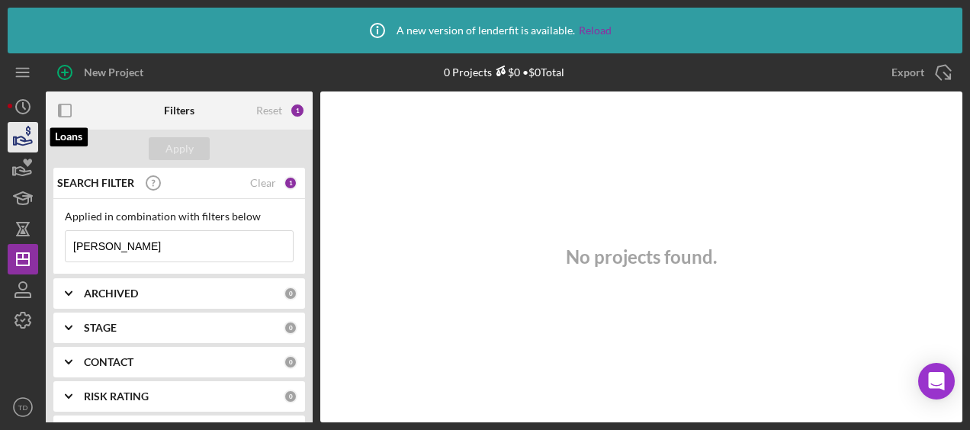
click at [11, 146] on icon "button" at bounding box center [23, 137] width 38 height 38
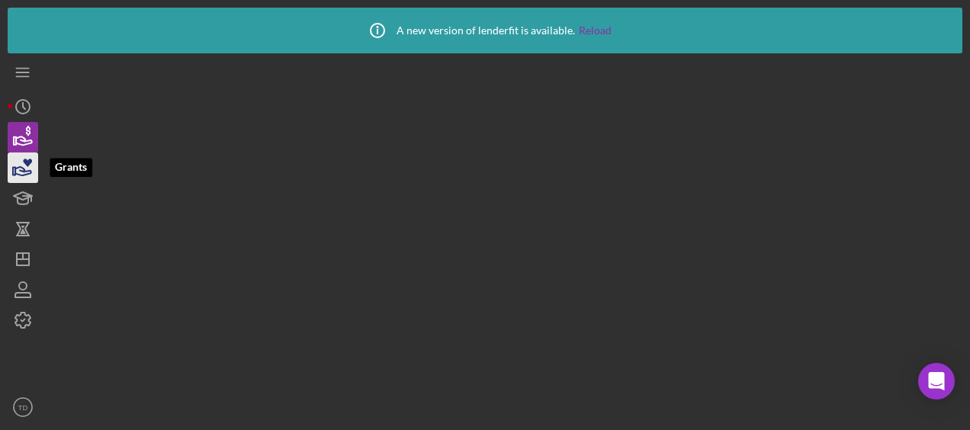
click at [15, 170] on polygon "button" at bounding box center [14, 172] width 2 height 8
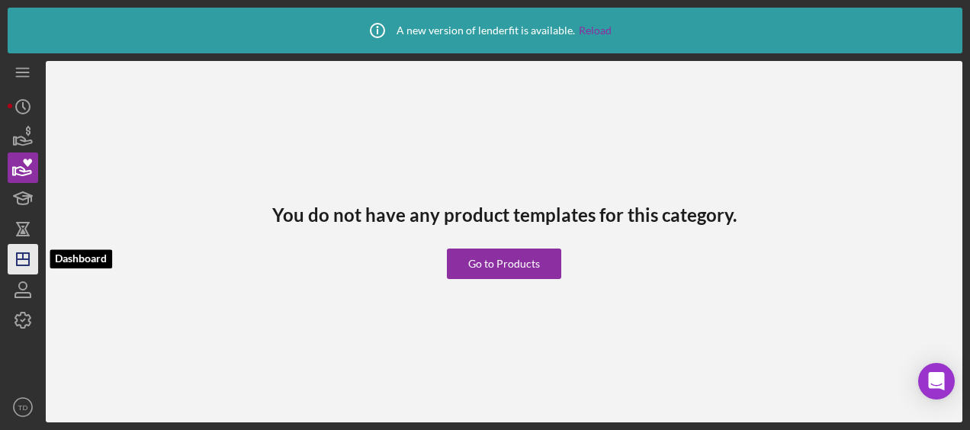
click at [29, 255] on polygon "button" at bounding box center [23, 259] width 12 height 12
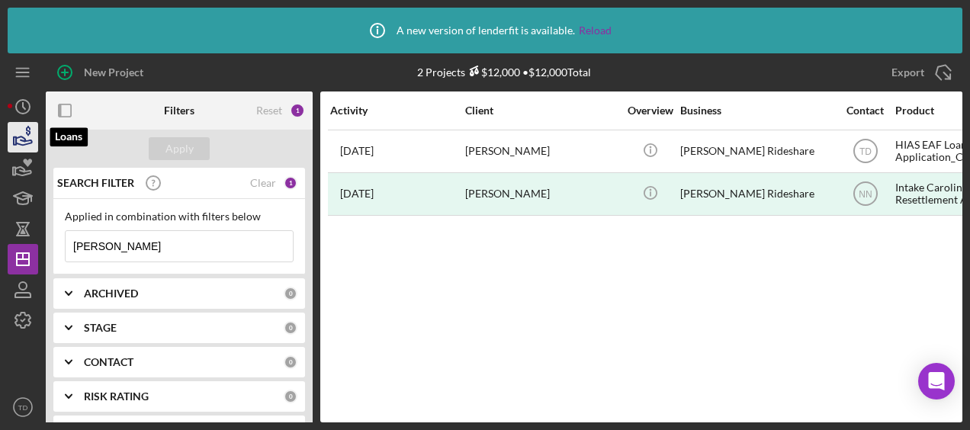
click at [17, 148] on icon "button" at bounding box center [23, 137] width 38 height 38
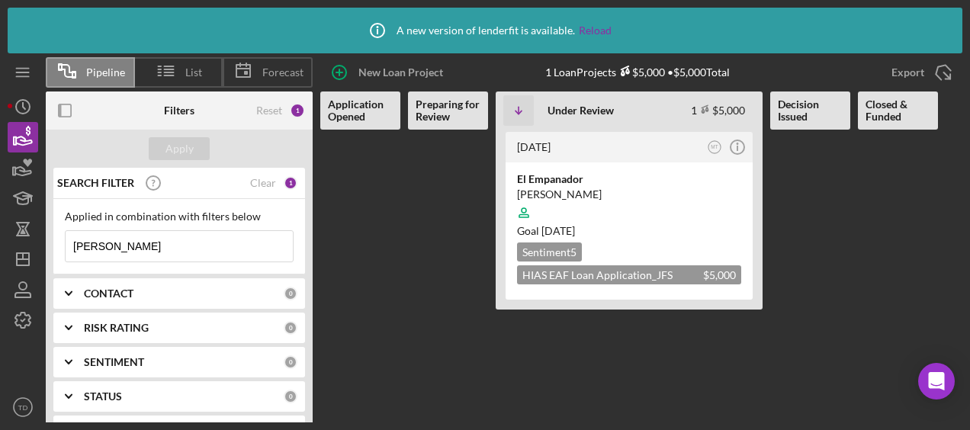
click at [143, 241] on input "[PERSON_NAME]" at bounding box center [179, 246] width 227 height 30
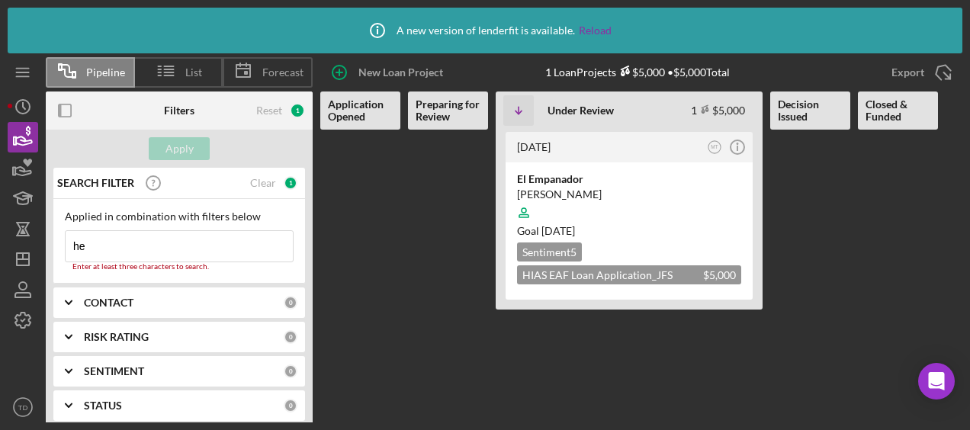
type input "h"
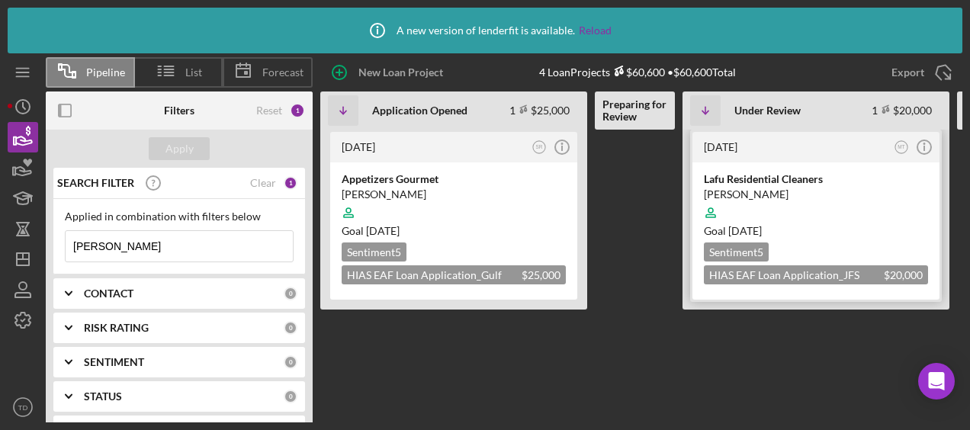
type input "[PERSON_NAME]"
click at [761, 180] on div "Lafu Residential Cleaners" at bounding box center [816, 179] width 224 height 15
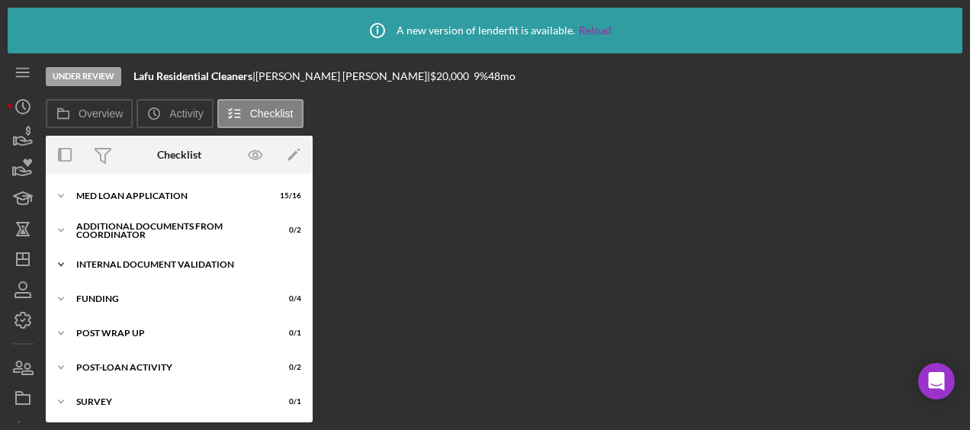
click at [170, 254] on div "Icon/Expander Internal Document Validation 0 / 7" at bounding box center [179, 264] width 267 height 30
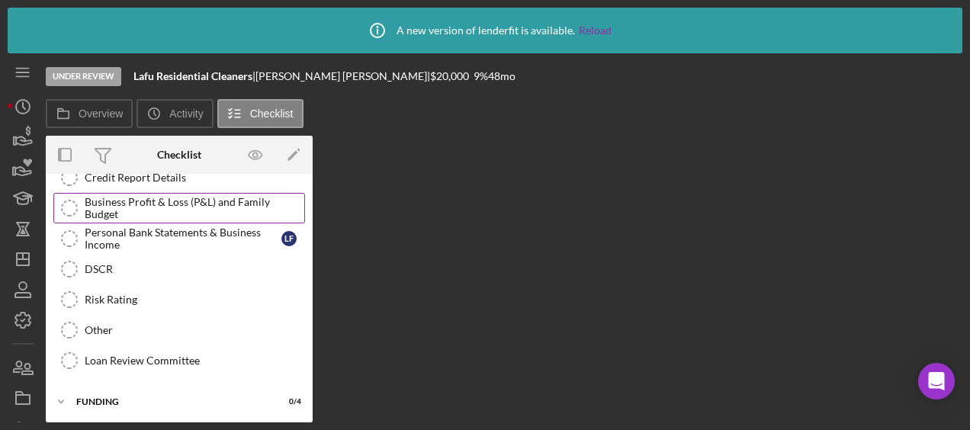
scroll to position [120, 0]
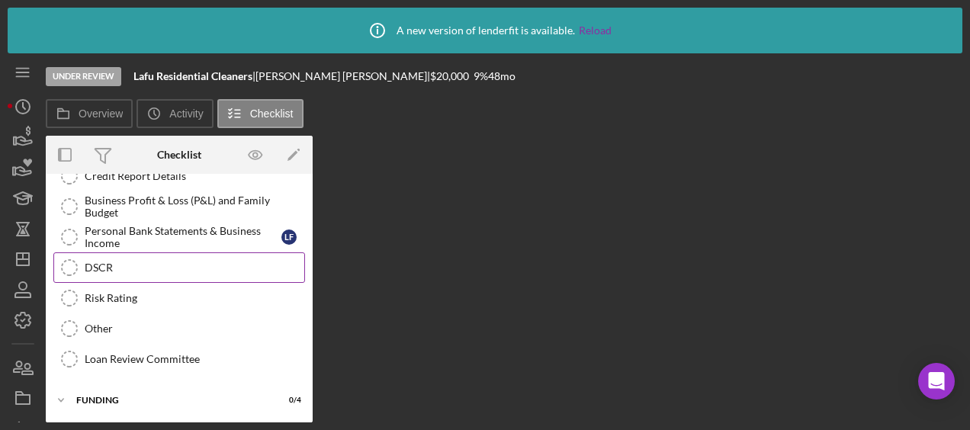
click at [114, 274] on link "DSCR DSCR" at bounding box center [179, 267] width 252 height 30
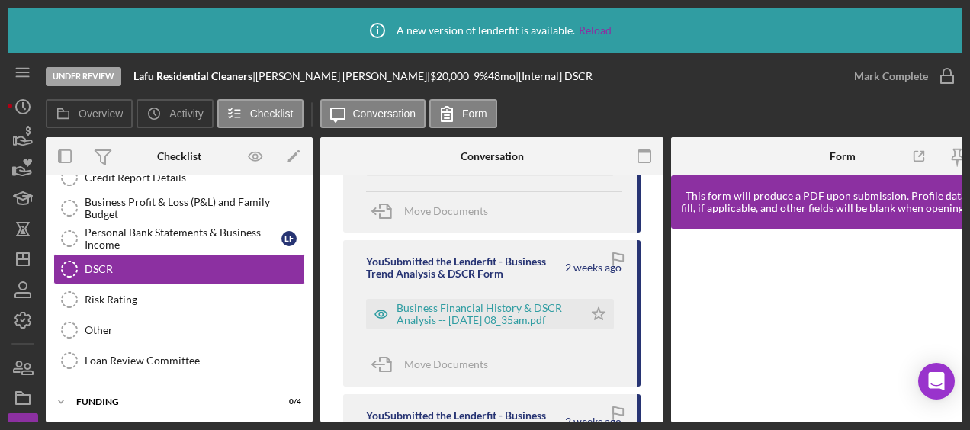
scroll to position [271, 0]
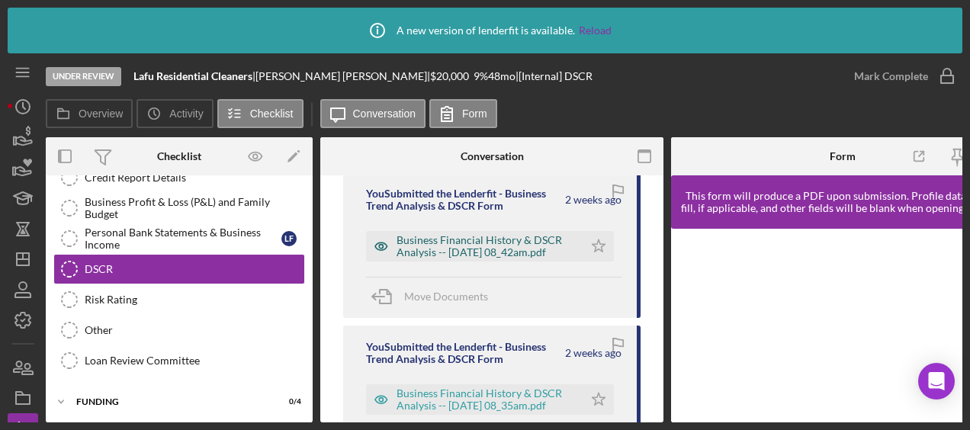
click at [506, 250] on div "Business Financial History & DSCR Analysis -- [DATE] 08_42am.pdf" at bounding box center [485, 246] width 179 height 24
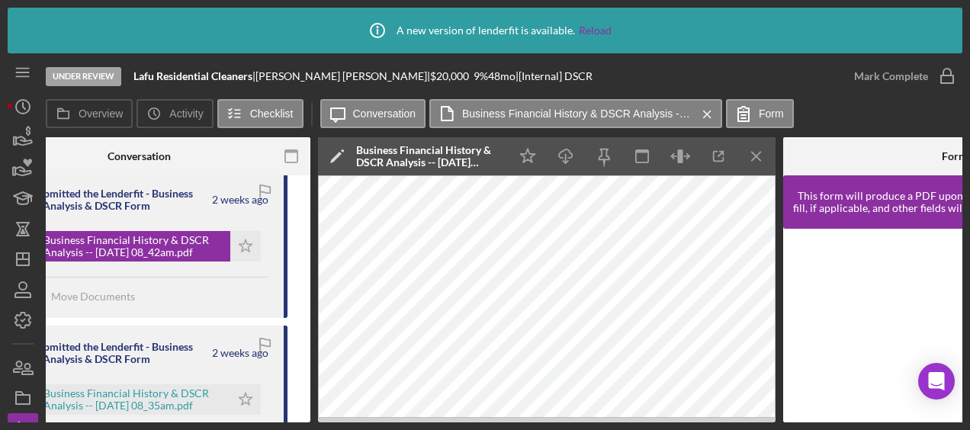
scroll to position [0, 169]
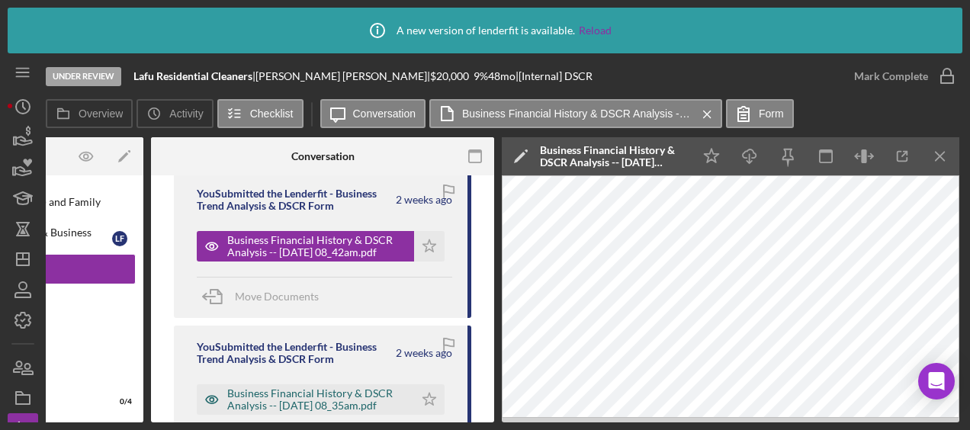
click at [304, 402] on div "Business Financial History & DSCR Analysis -- [DATE] 08_35am.pdf" at bounding box center [316, 399] width 179 height 24
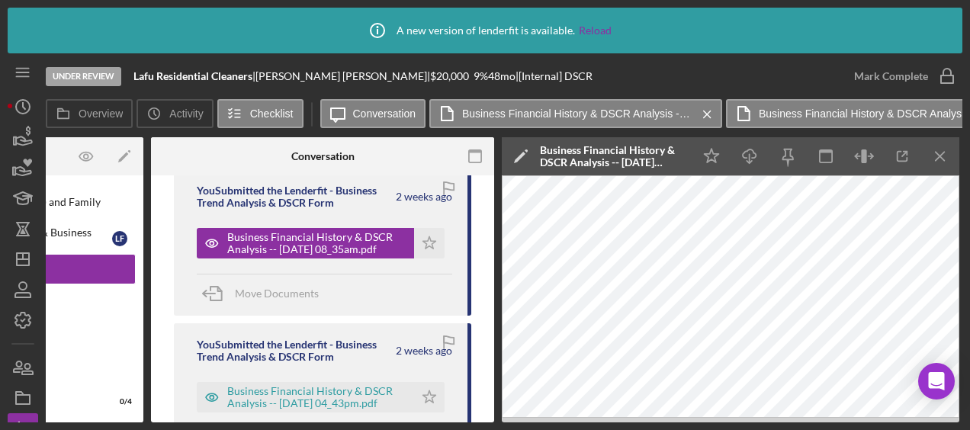
scroll to position [428, 0]
click at [328, 394] on div "Business Financial History & DSCR Analysis -- [DATE] 04_43pm.pdf" at bounding box center [316, 396] width 179 height 24
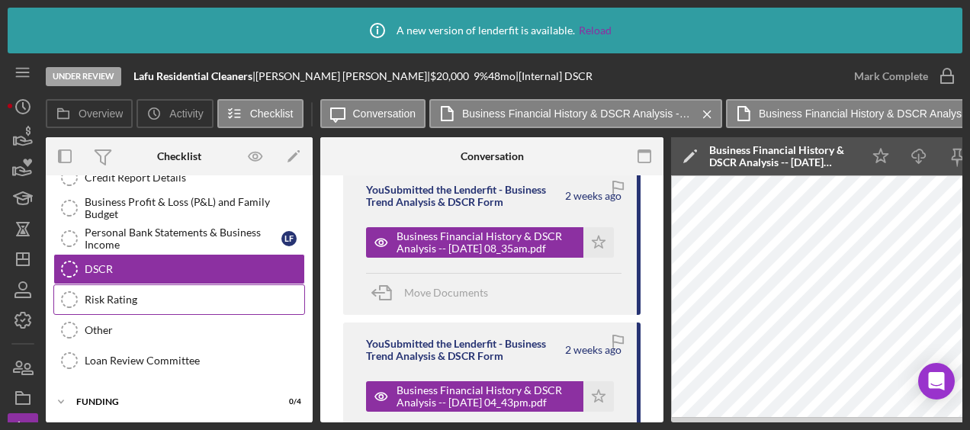
scroll to position [0, 0]
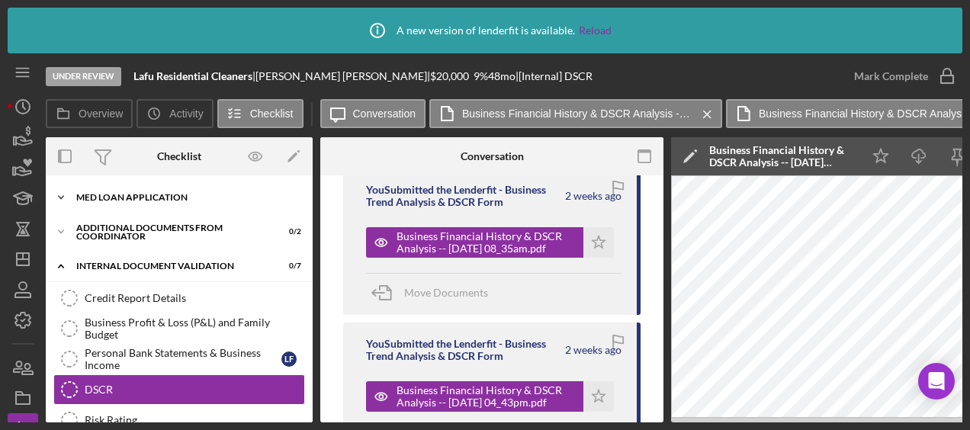
click at [149, 197] on div "MED Loan Application" at bounding box center [184, 197] width 217 height 9
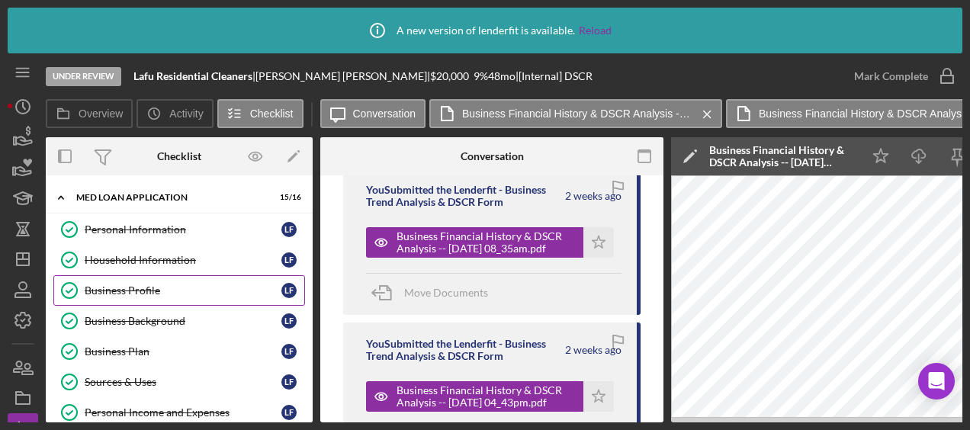
click at [163, 284] on div "Business Profile" at bounding box center [183, 290] width 197 height 12
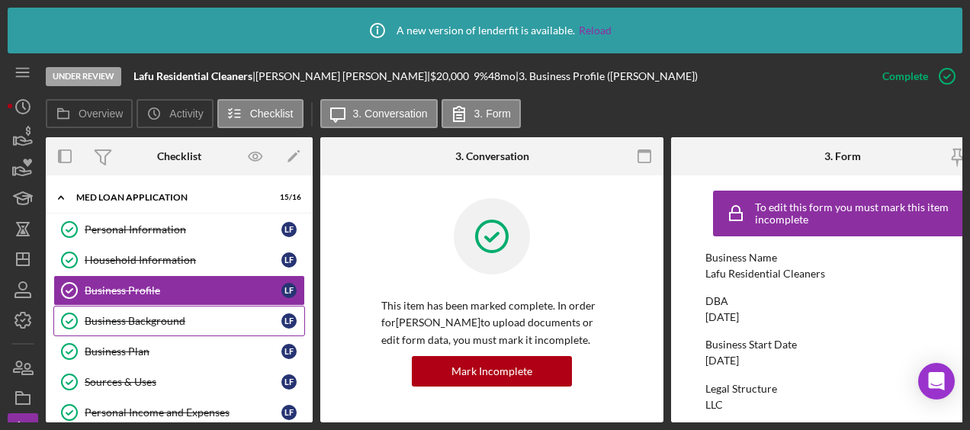
click at [161, 306] on link "Business Background Business Background L F" at bounding box center [179, 321] width 252 height 30
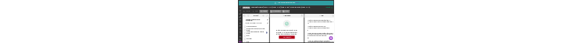
scroll to position [532, 0]
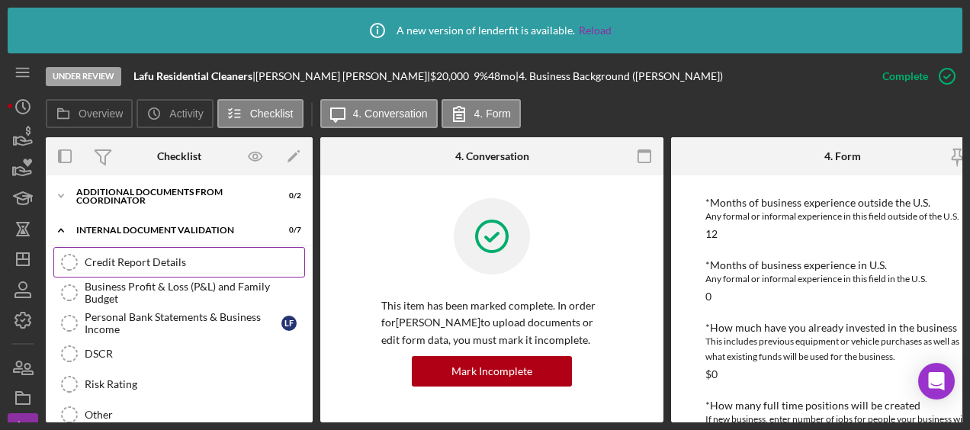
click at [149, 256] on div "Credit Report Details" at bounding box center [195, 262] width 220 height 12
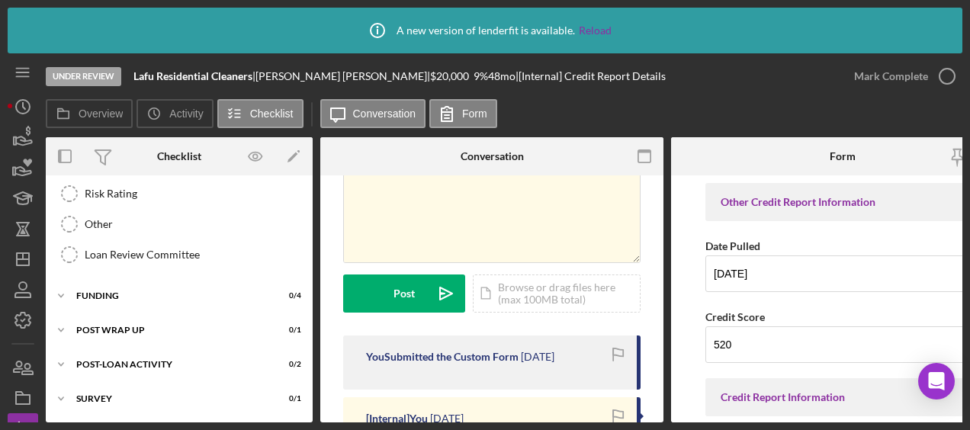
scroll to position [226, 0]
click at [127, 300] on div "Icon/Expander Funding 0 / 4" at bounding box center [179, 296] width 267 height 30
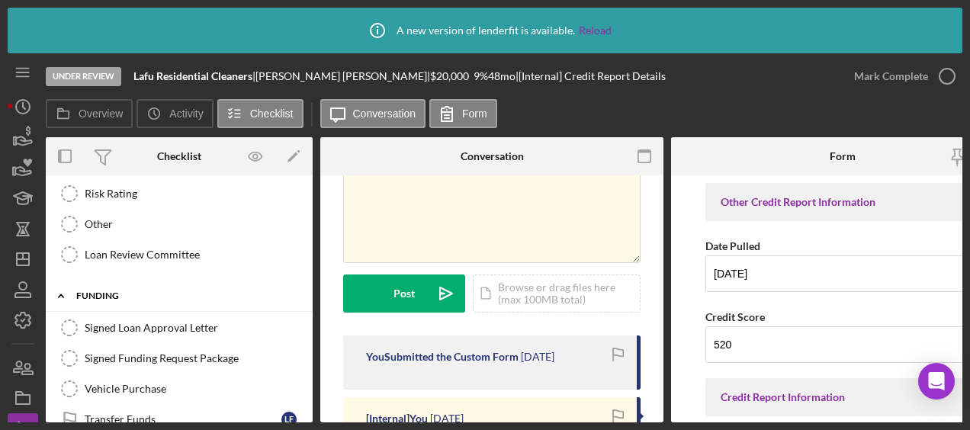
scroll to position [0, 0]
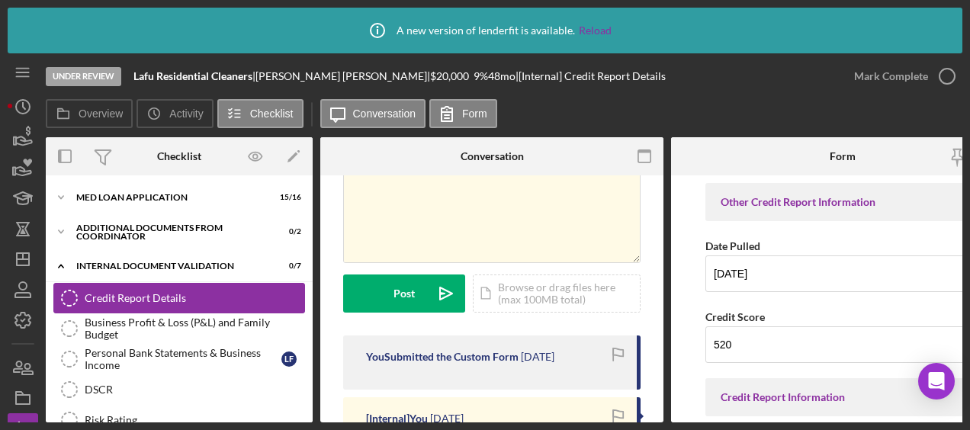
click at [125, 300] on div "Credit Report Details" at bounding box center [195, 298] width 220 height 12
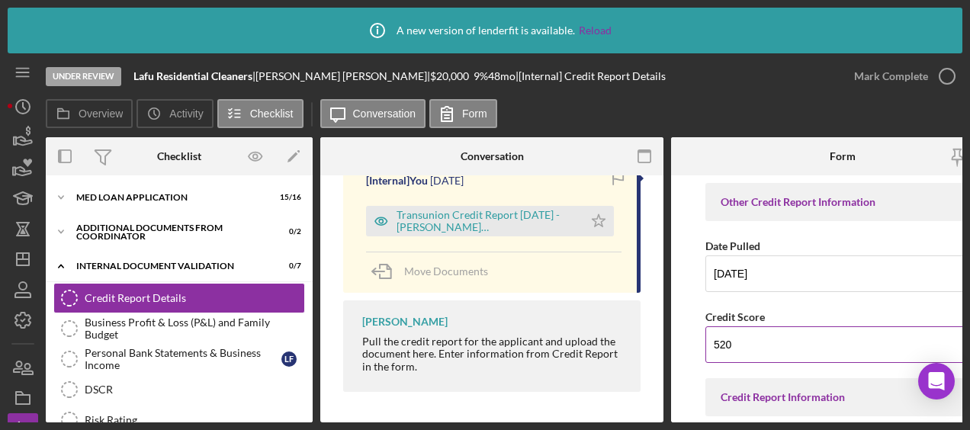
scroll to position [58, 0]
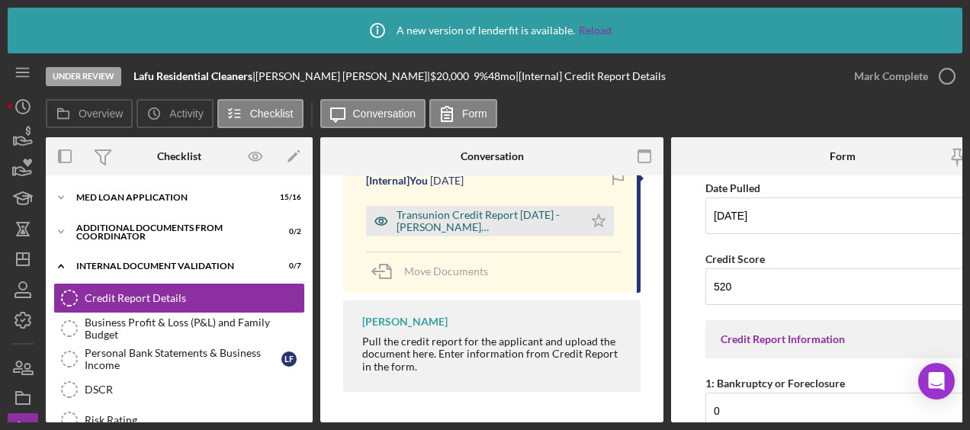
click at [523, 227] on div "Transunion Credit Report [DATE] - [PERSON_NAME] [PERSON_NAME].pdf" at bounding box center [485, 221] width 179 height 24
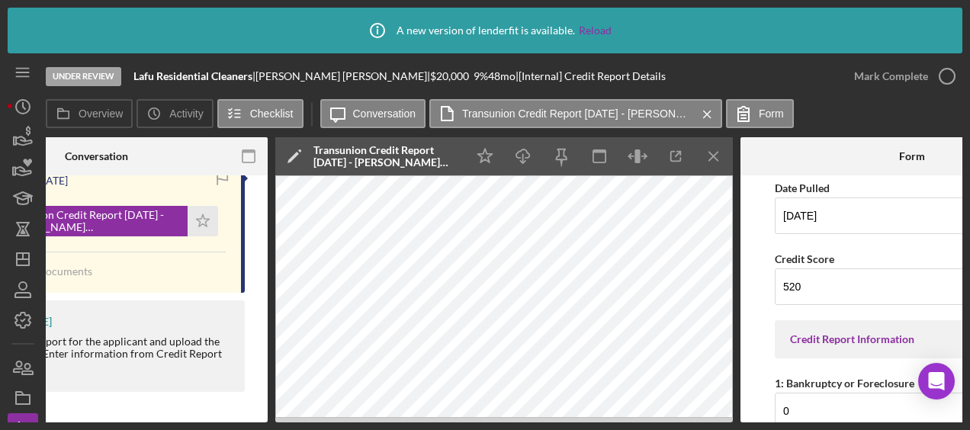
scroll to position [0, 439]
